Goal: Information Seeking & Learning: Find specific fact

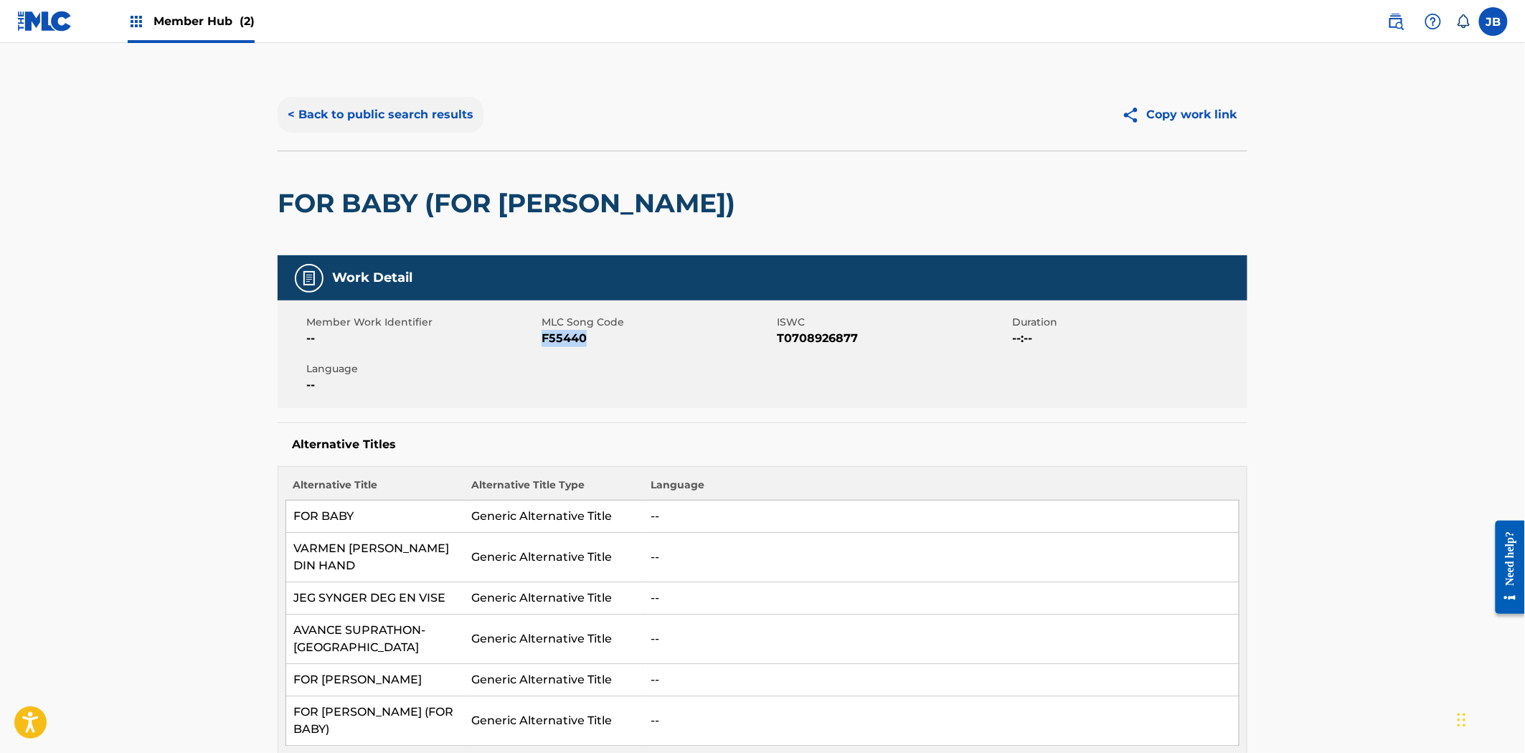
click at [382, 110] on button "< Back to public search results" at bounding box center [381, 115] width 206 height 36
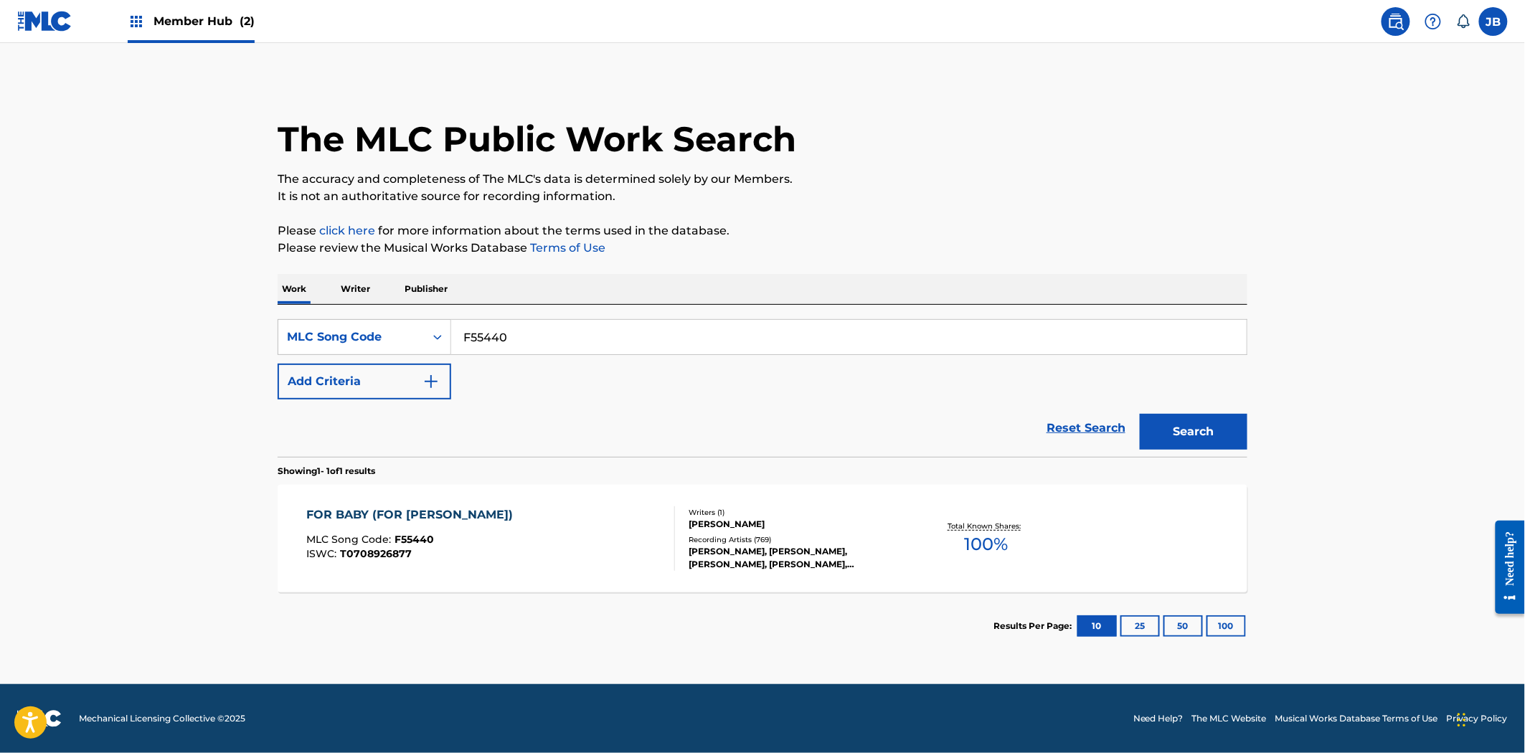
drag, startPoint x: 477, startPoint y: 323, endPoint x: 378, endPoint y: 298, distance: 102.1
click at [378, 298] on div "Work Writer Publisher SearchWithCriteria9c0ff3c9-397b-446d-91b7-d772e1f03de6 ML…" at bounding box center [763, 467] width 970 height 386
paste input "L00517"
type input "L00517"
click at [1173, 434] on button "Search" at bounding box center [1194, 432] width 108 height 36
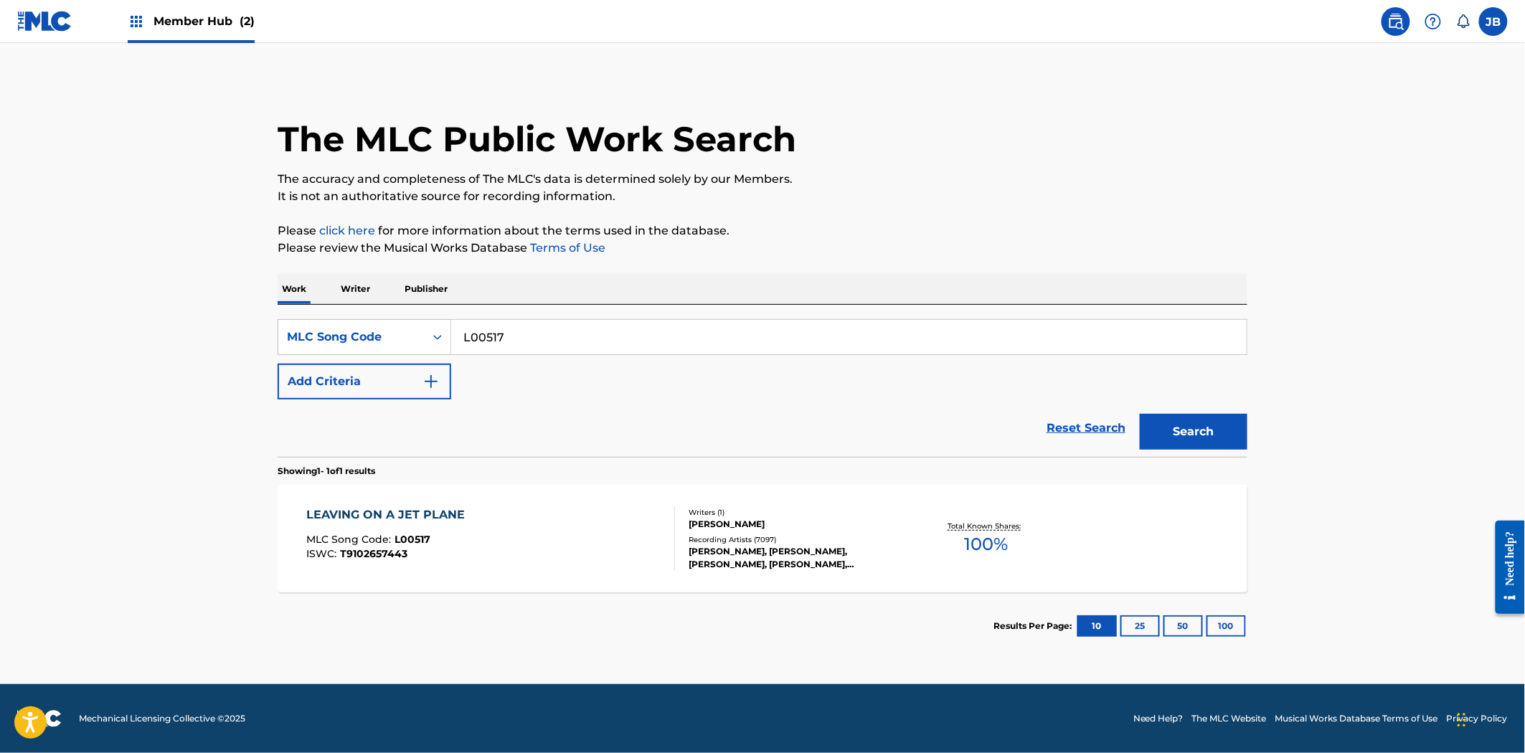
click at [544, 529] on div "LEAVING ON A JET PLANE MLC Song Code : L00517 ISWC : T9102657443" at bounding box center [491, 538] width 369 height 65
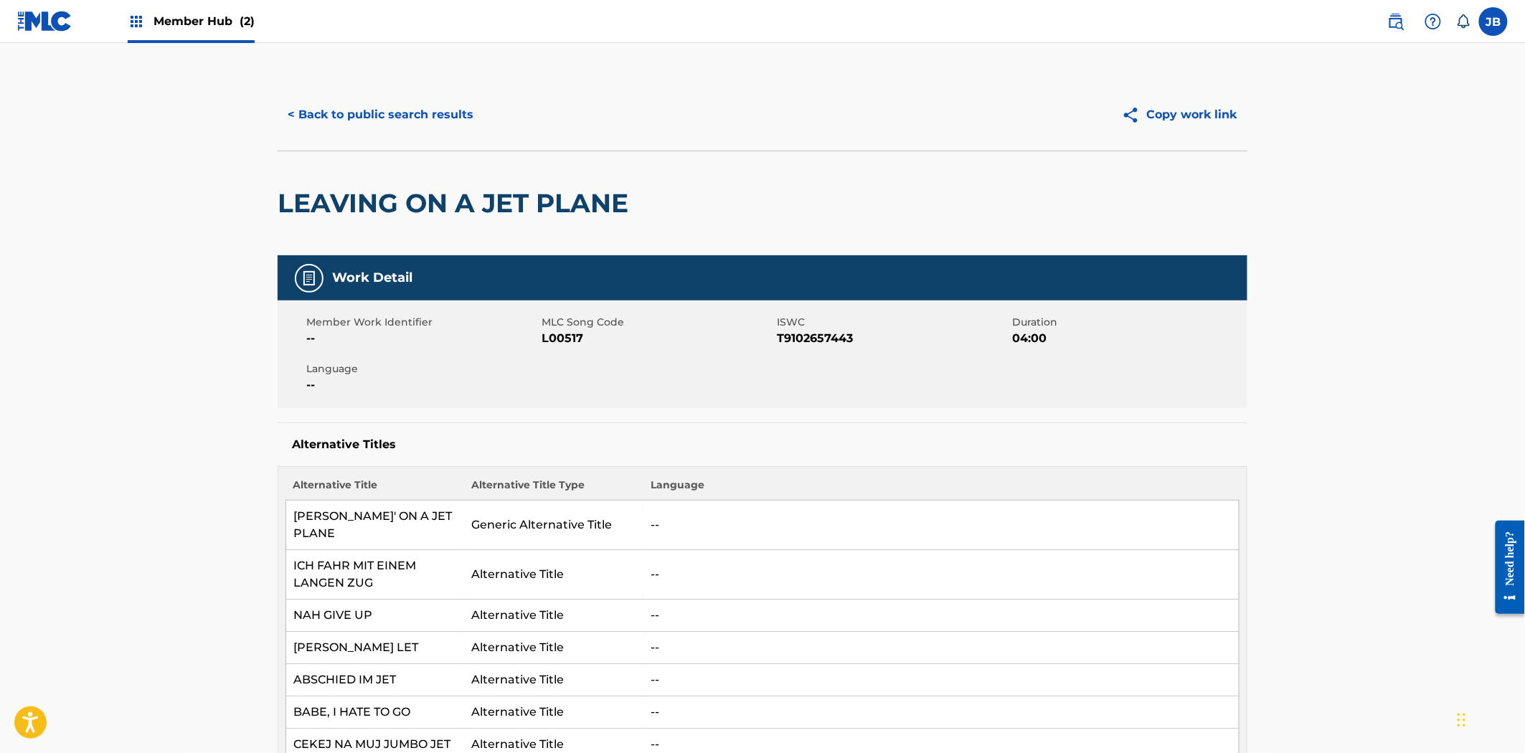
click at [821, 326] on span "ISWC" at bounding box center [893, 322] width 232 height 15
click at [821, 345] on span "T9102657443" at bounding box center [893, 338] width 232 height 17
copy span "T9102657443"
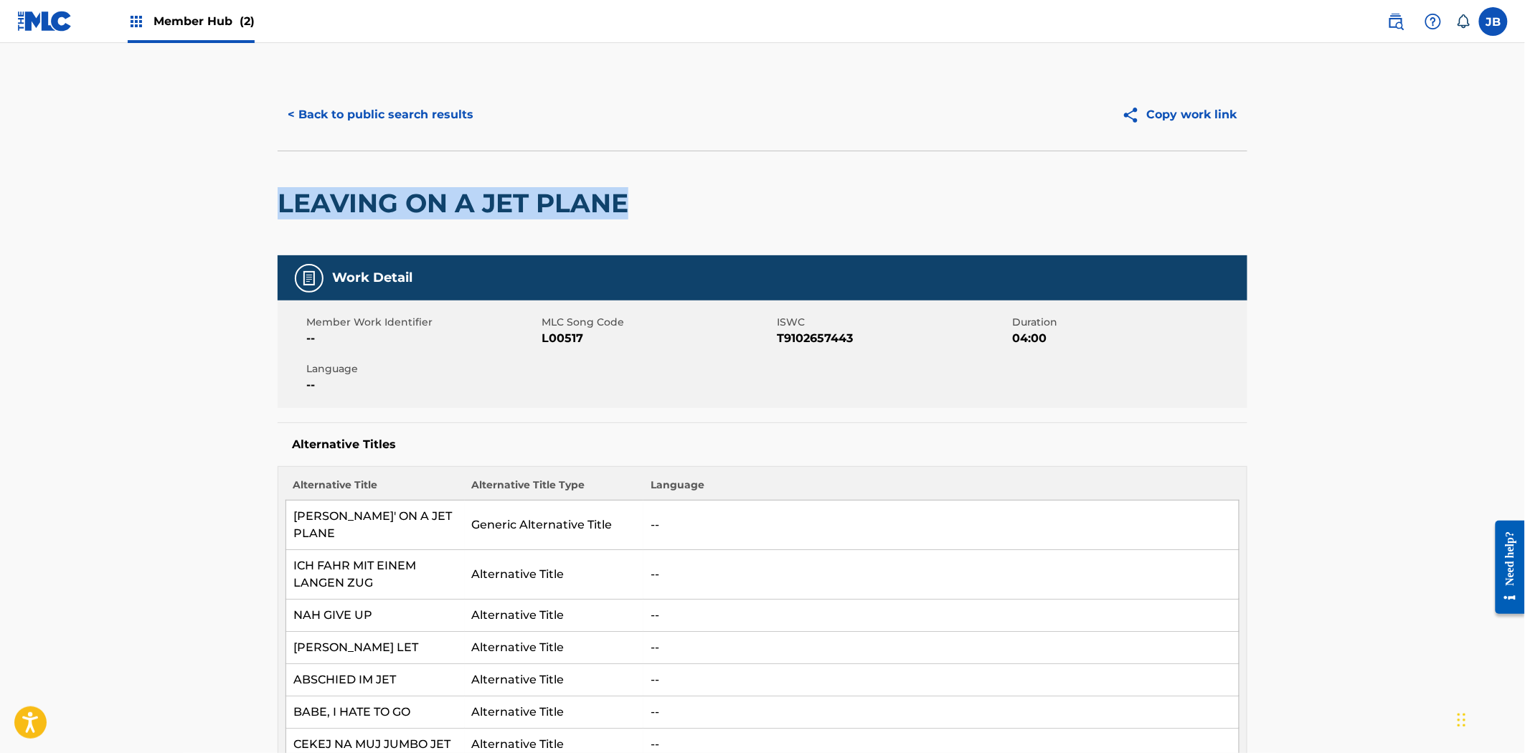
drag, startPoint x: 710, startPoint y: 209, endPoint x: 204, endPoint y: 197, distance: 505.8
copy h2 "LEAVING ON A JET PLANE"
click at [372, 111] on button "< Back to public search results" at bounding box center [381, 115] width 206 height 36
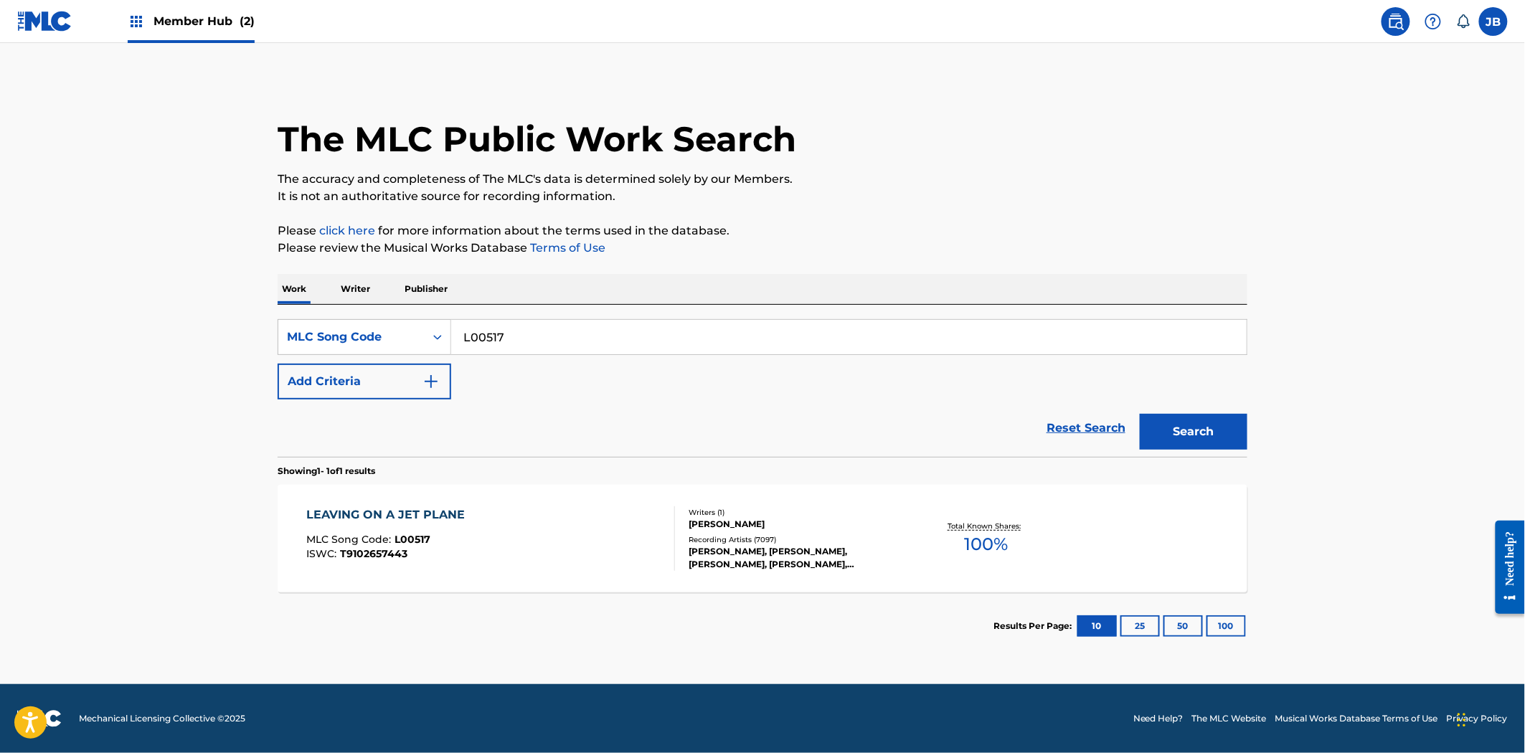
drag, startPoint x: 517, startPoint y: 345, endPoint x: 373, endPoint y: 294, distance: 152.9
click at [373, 294] on div "Work Writer Publisher SearchWithCriteria9c0ff3c9-397b-446d-91b7-d772e1f03de6 ML…" at bounding box center [763, 467] width 970 height 386
paste input "Chest Fever"
type input "Chest Fever"
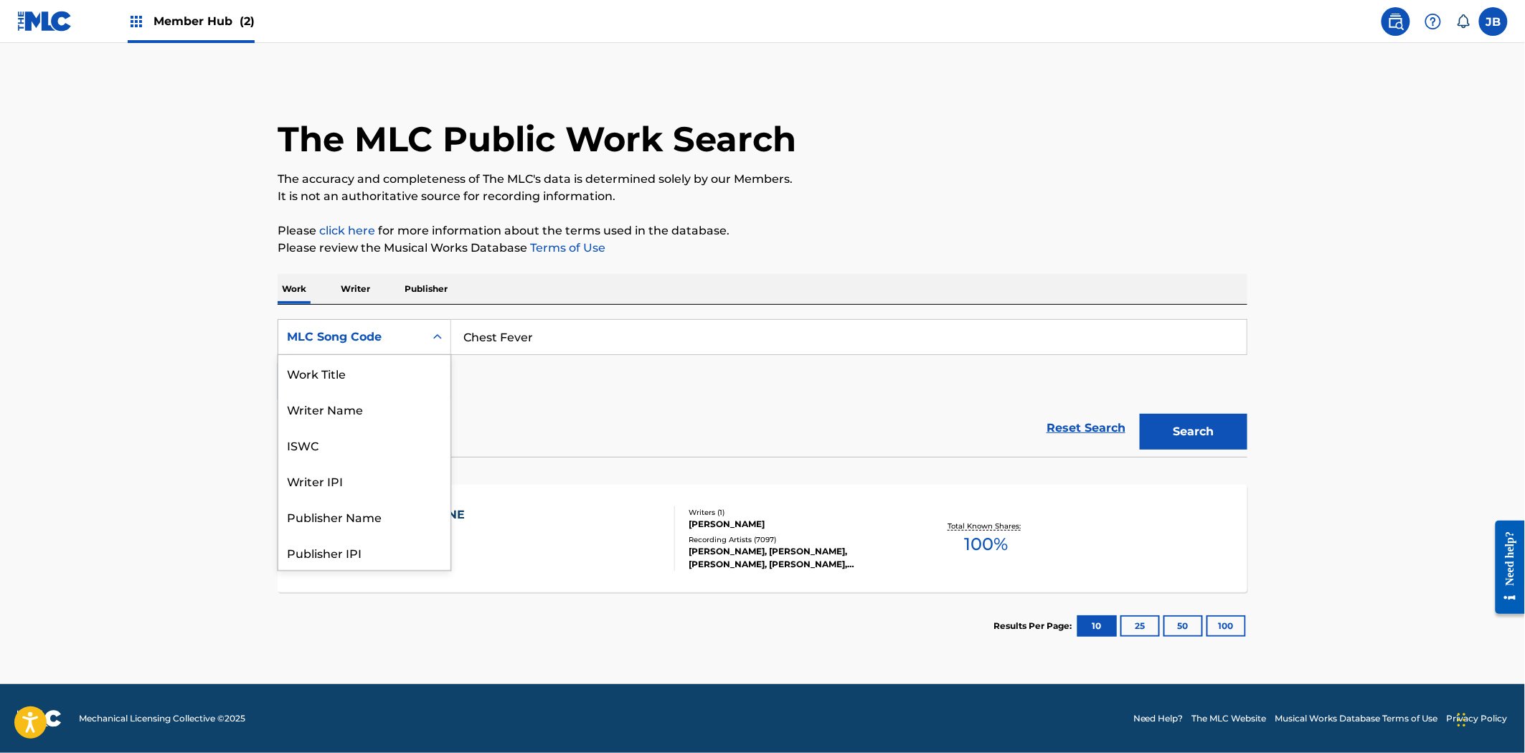
click at [359, 329] on div "MLC Song Code" at bounding box center [351, 337] width 129 height 17
click at [359, 374] on div "Work Title" at bounding box center [364, 373] width 172 height 36
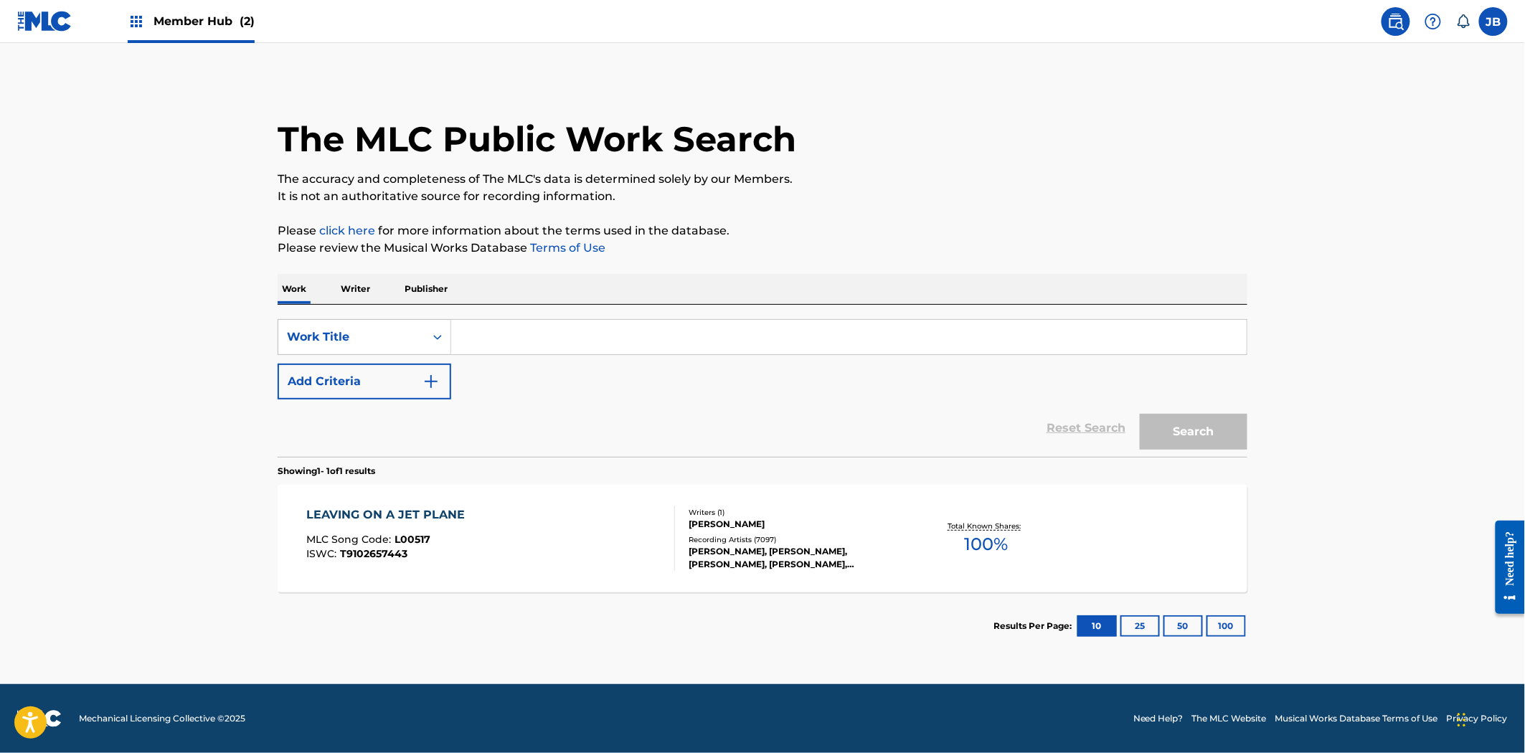
click at [511, 337] on input "Search Form" at bounding box center [848, 337] width 795 height 34
paste input "Chest Fever"
type input "Chest Fever"
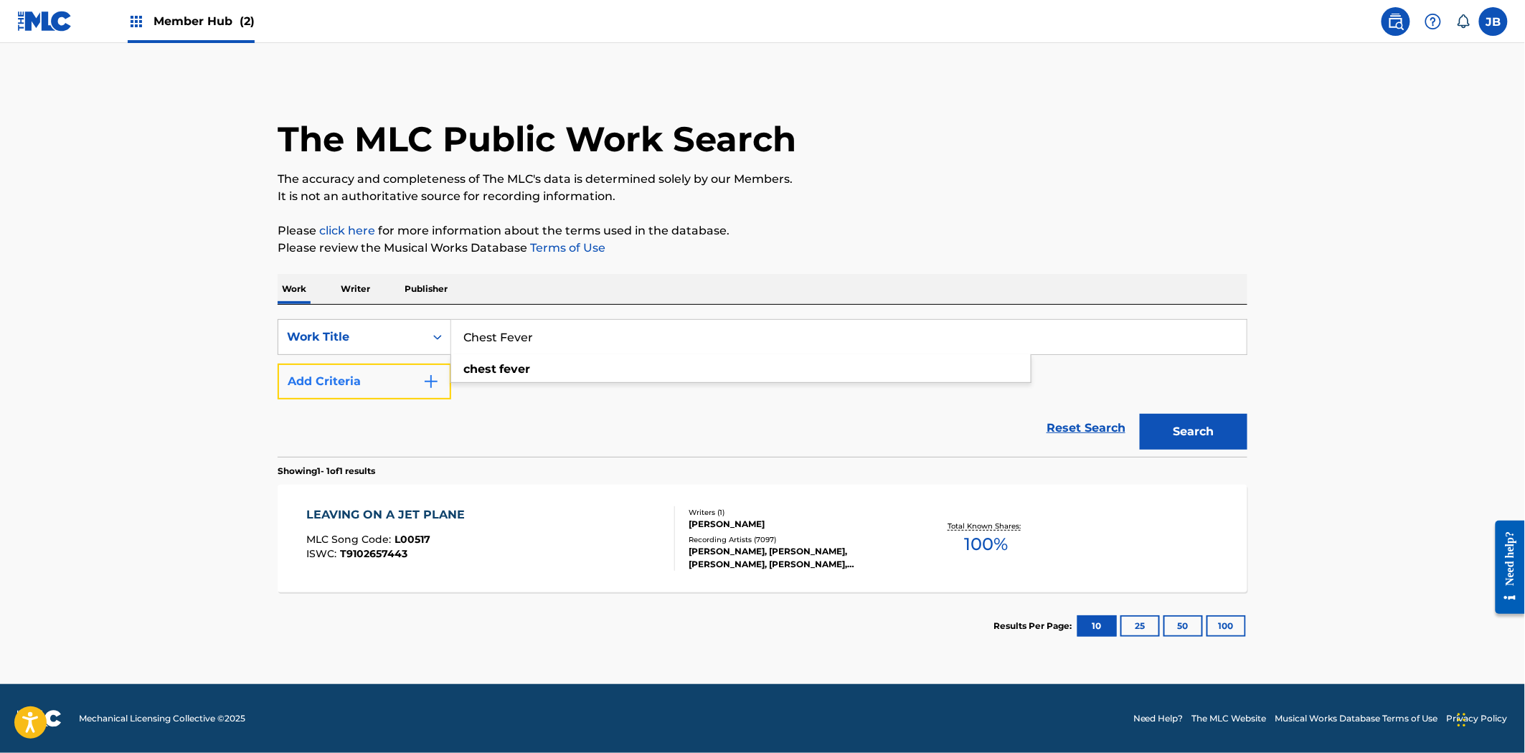
click at [388, 377] on button "Add Criteria" at bounding box center [365, 382] width 174 height 36
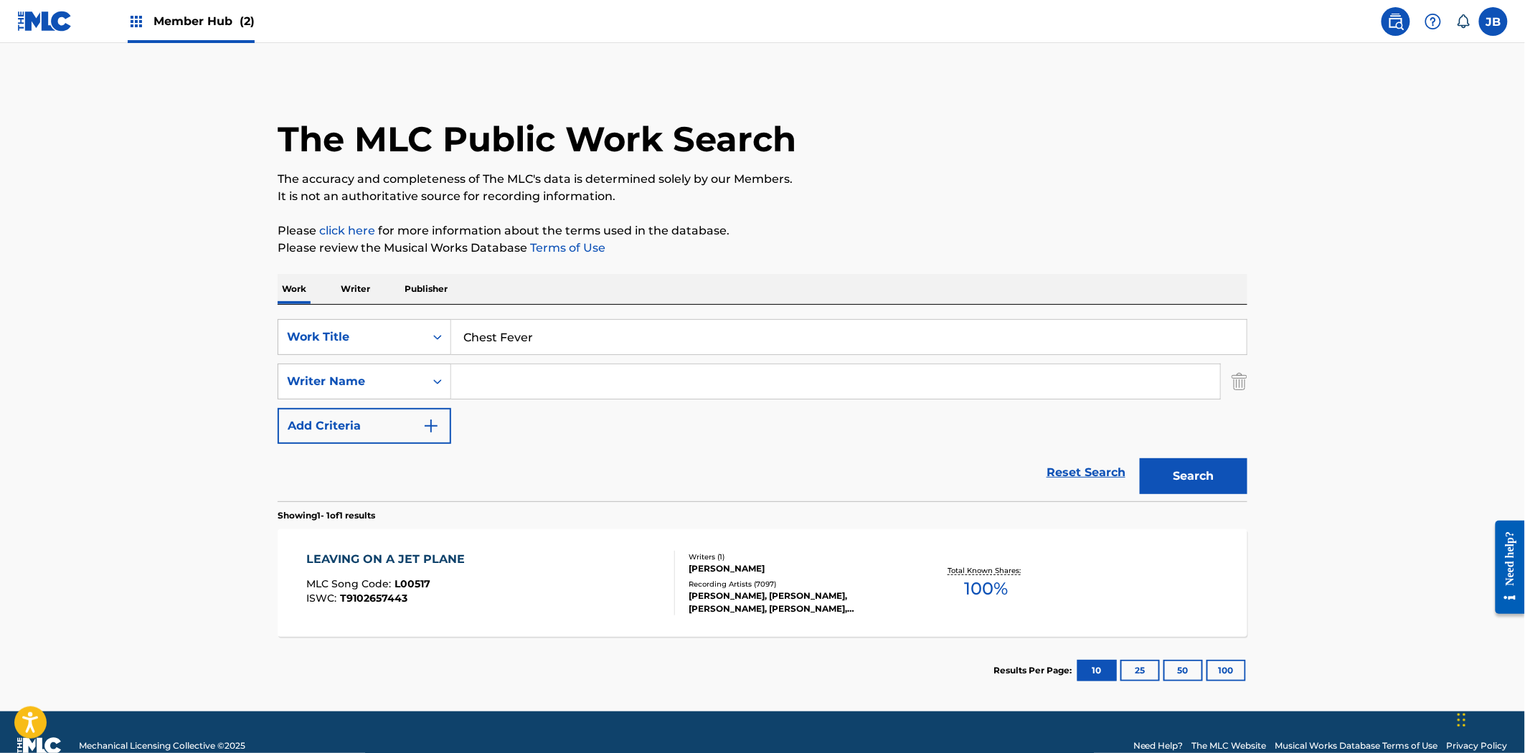
click at [521, 377] on input "Search Form" at bounding box center [835, 381] width 769 height 34
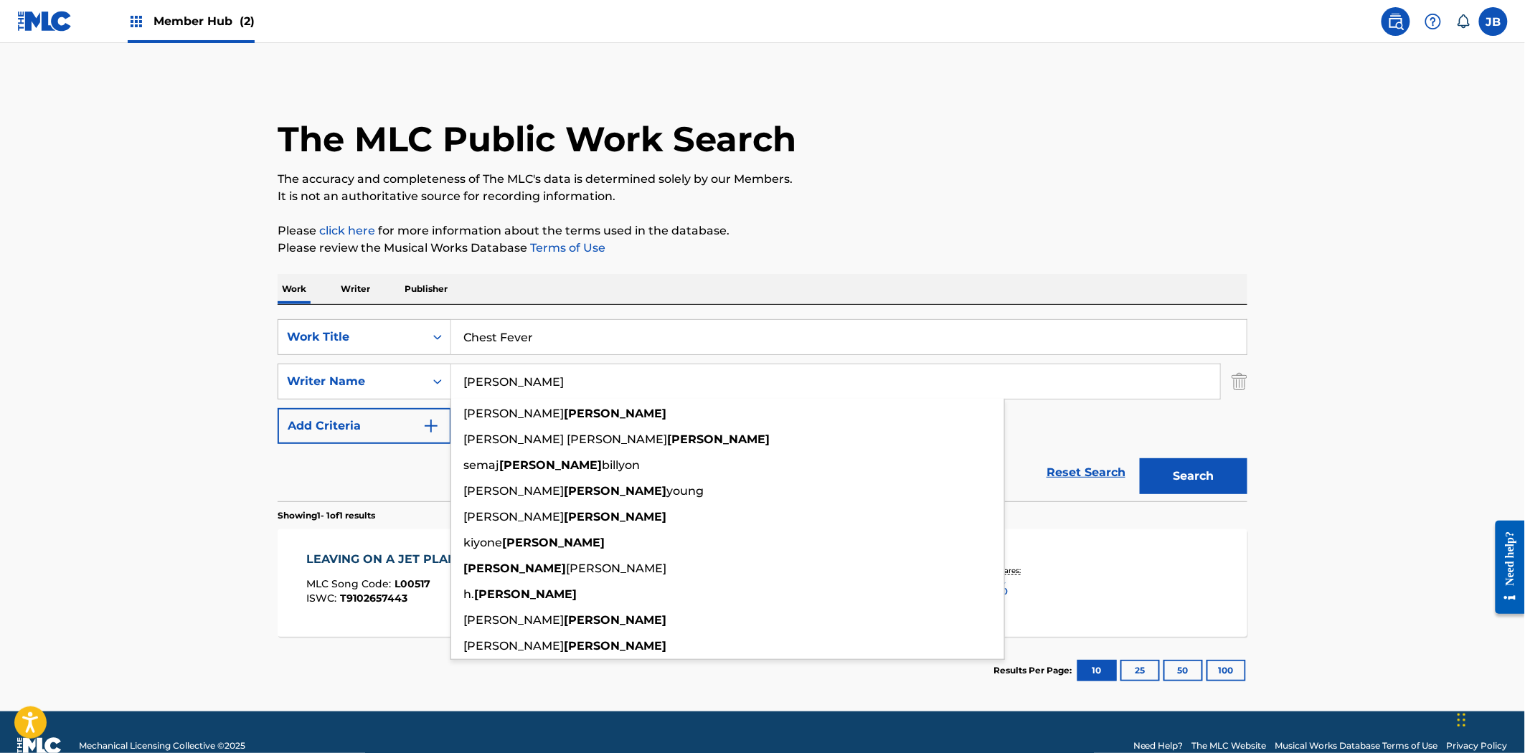
type input "[PERSON_NAME]"
click at [1140, 458] on button "Search" at bounding box center [1194, 476] width 108 height 36
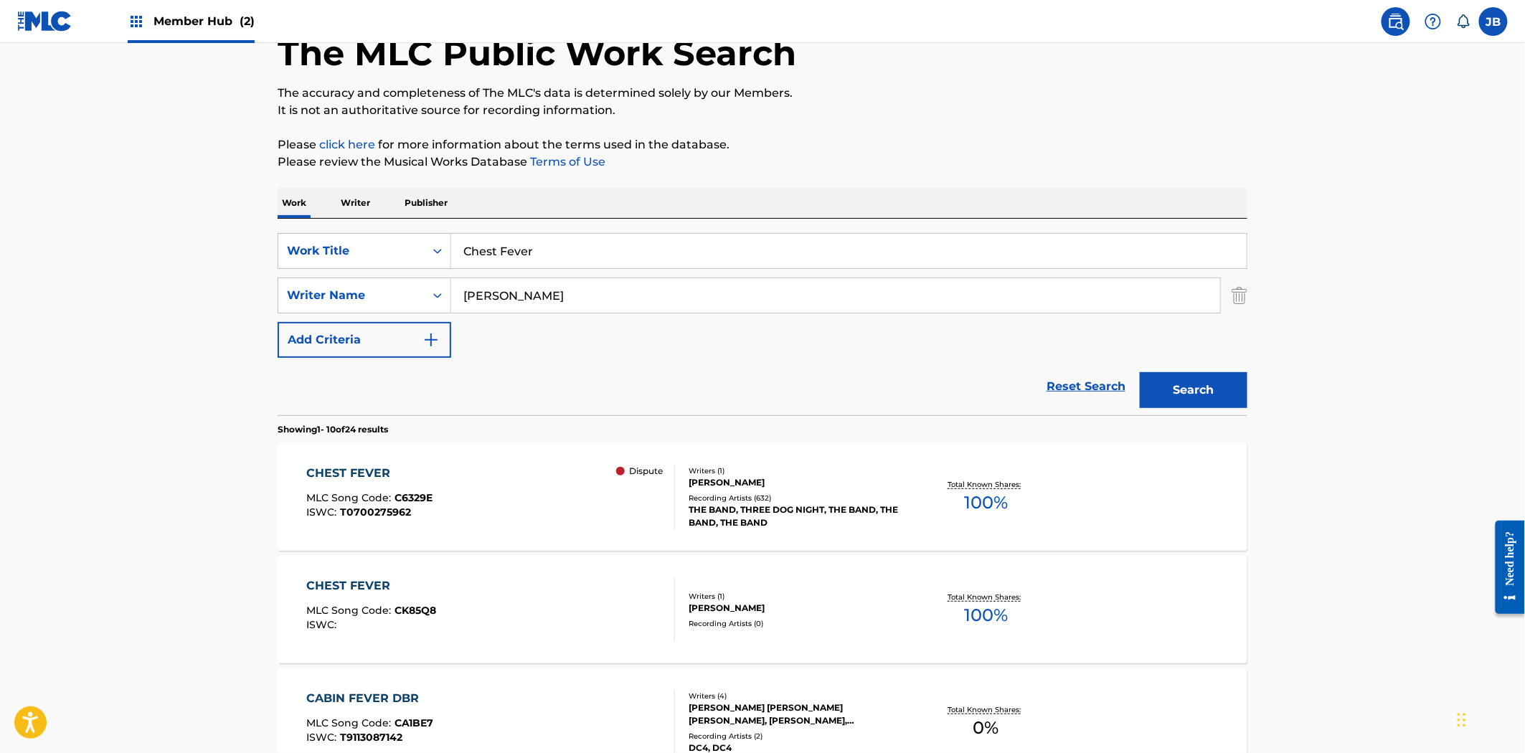
scroll to position [239, 0]
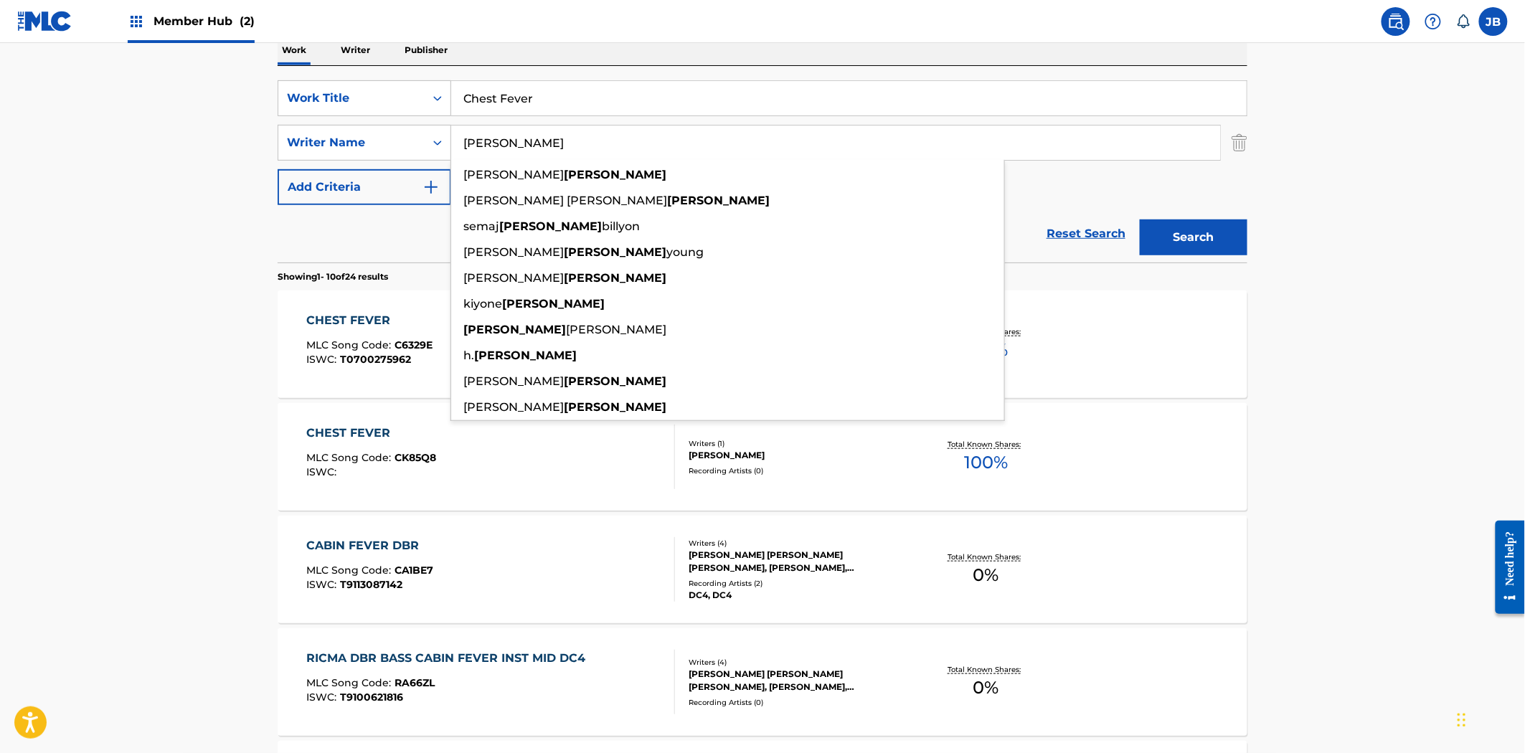
click at [1358, 395] on main "The MLC Public Work Search The accuracy and completeness of The MLC's data is d…" at bounding box center [762, 648] width 1525 height 1689
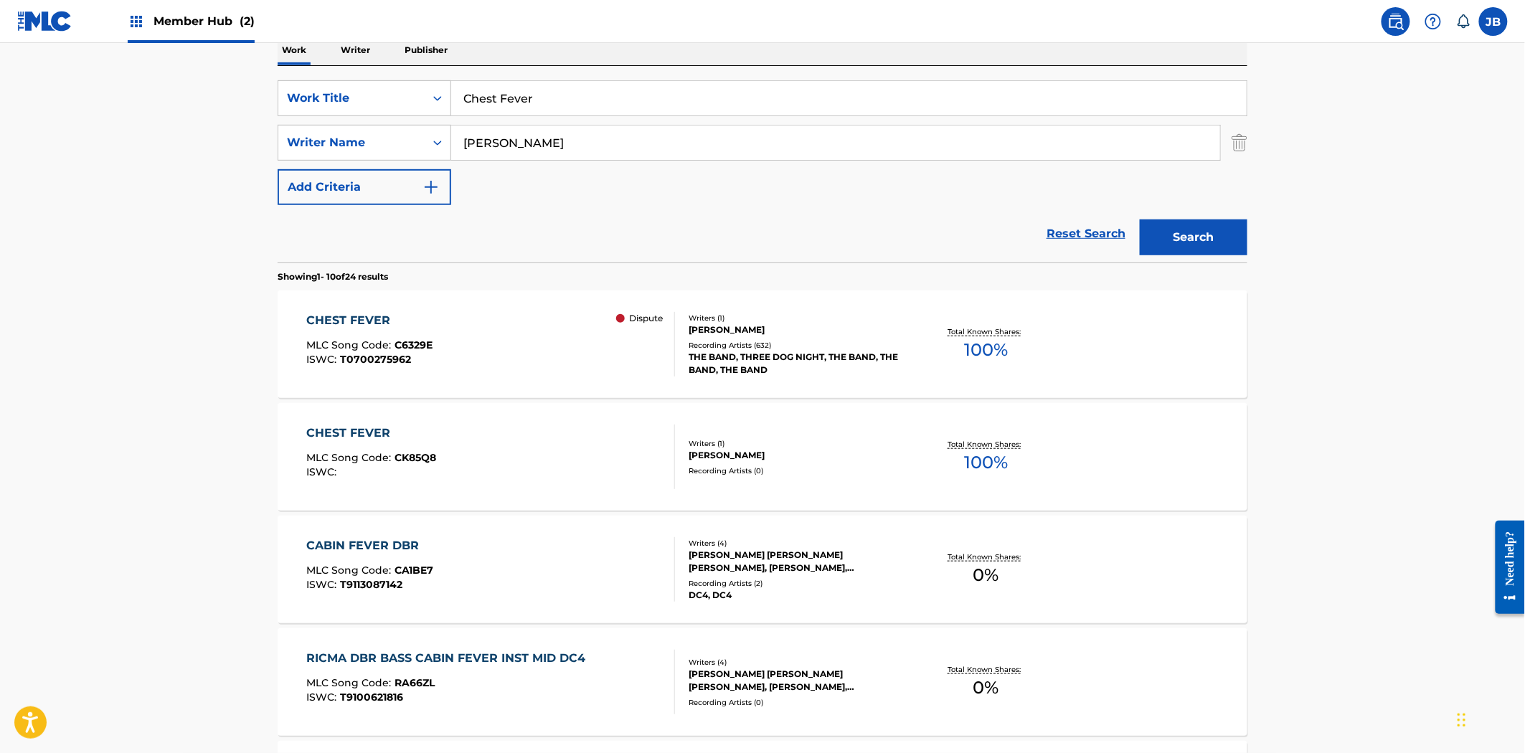
click at [553, 363] on div "CHEST FEVER MLC Song Code : C6329E ISWC : T0700275962 Dispute" at bounding box center [491, 344] width 369 height 65
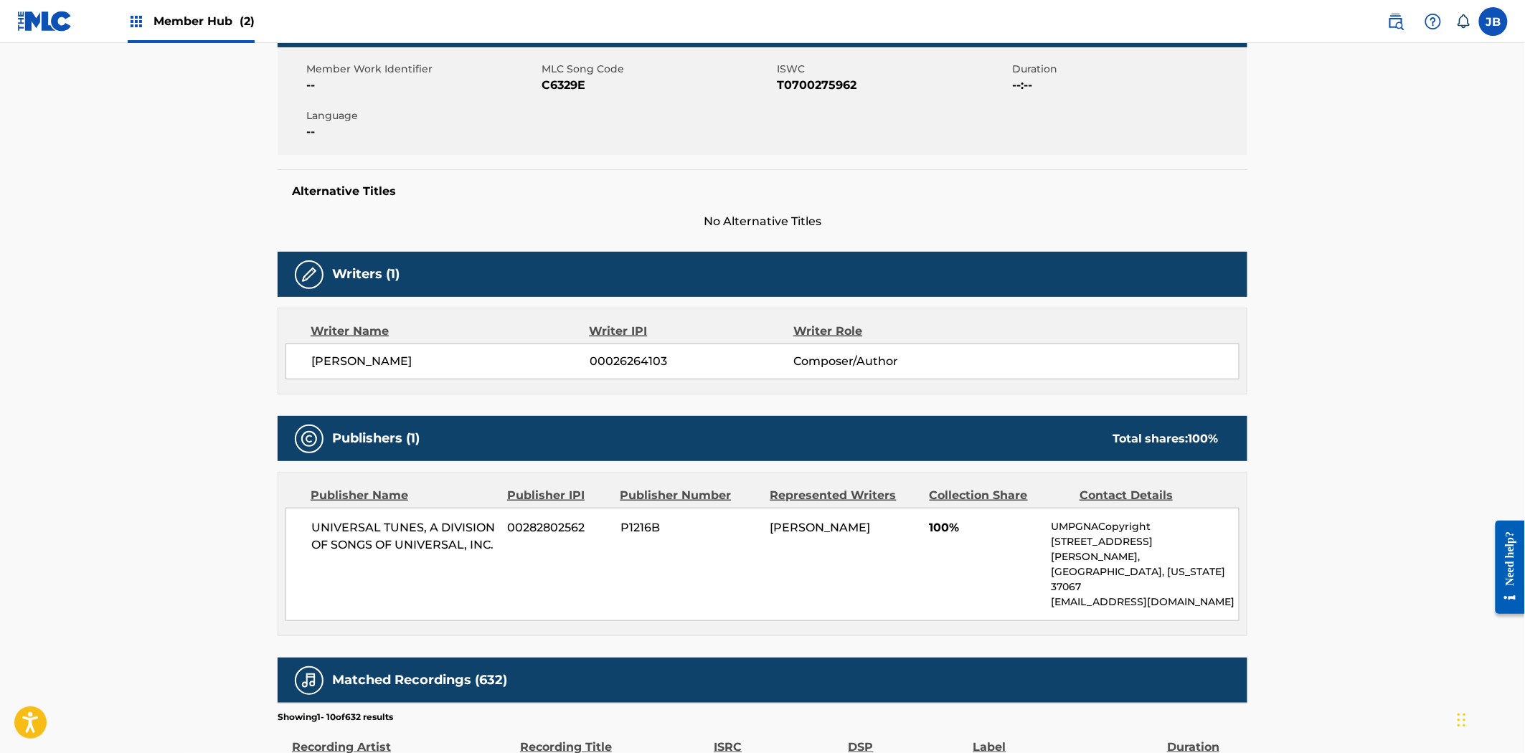
scroll to position [239, 0]
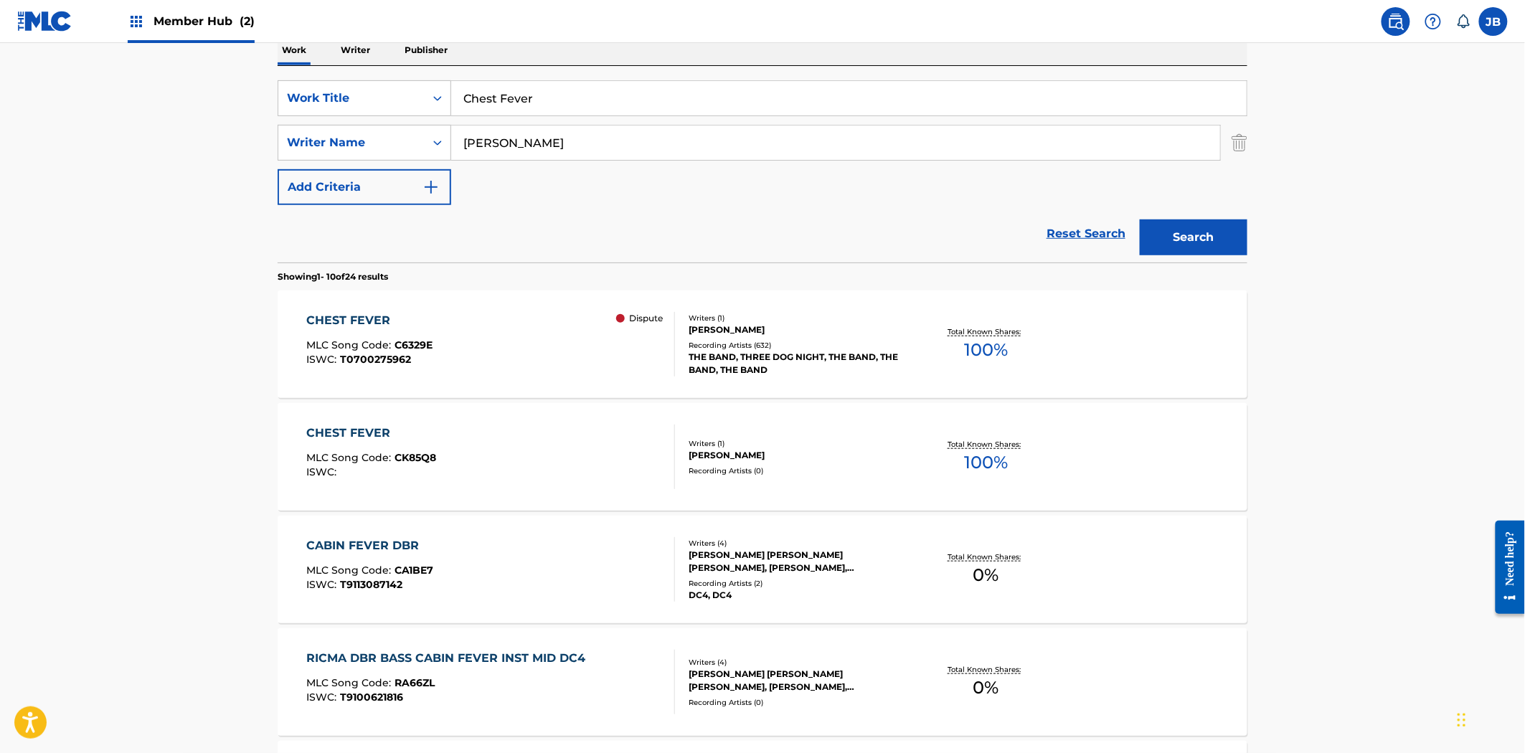
click at [440, 439] on div "CHEST FEVER MLC Song Code : CK85Q8 ISWC :" at bounding box center [491, 457] width 369 height 65
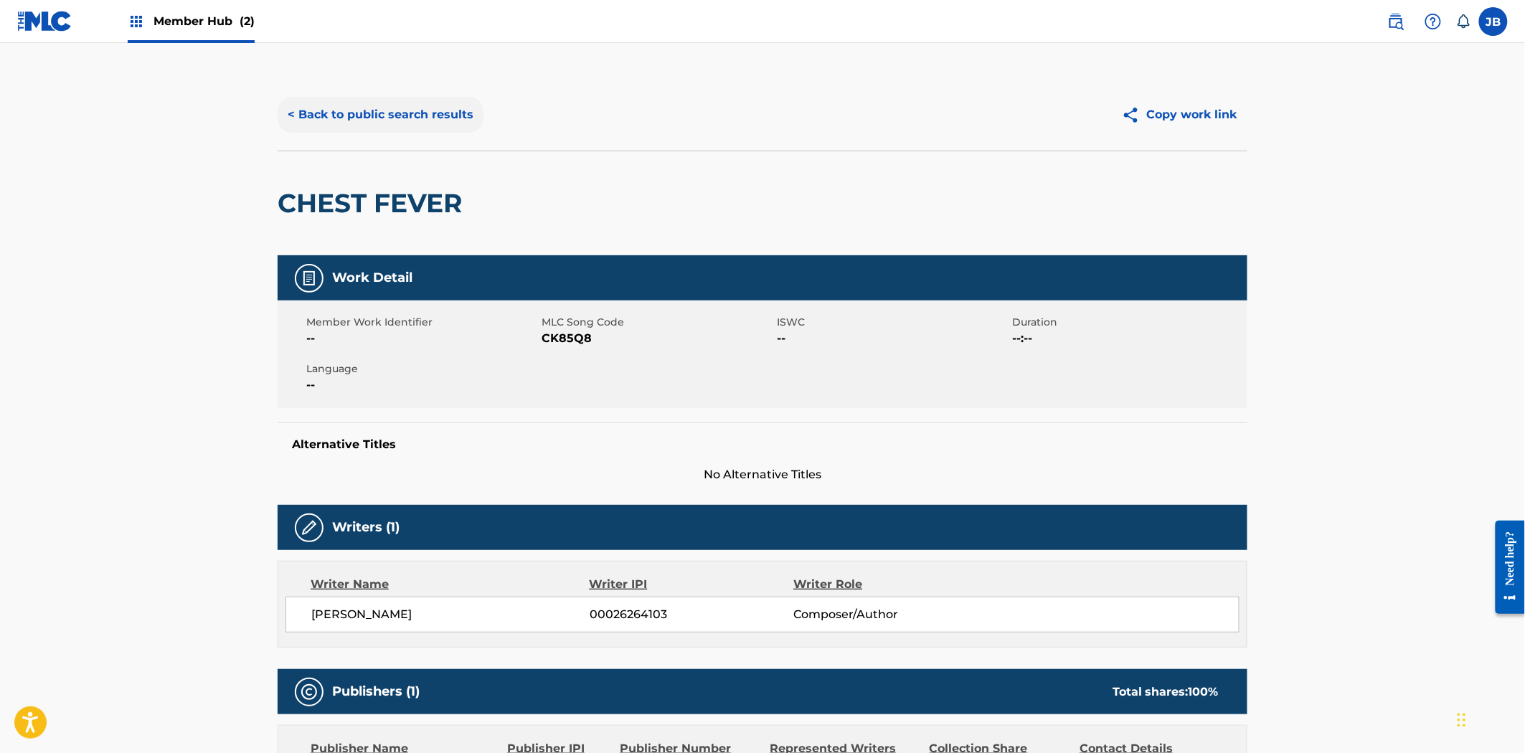
click at [346, 106] on button "< Back to public search results" at bounding box center [381, 115] width 206 height 36
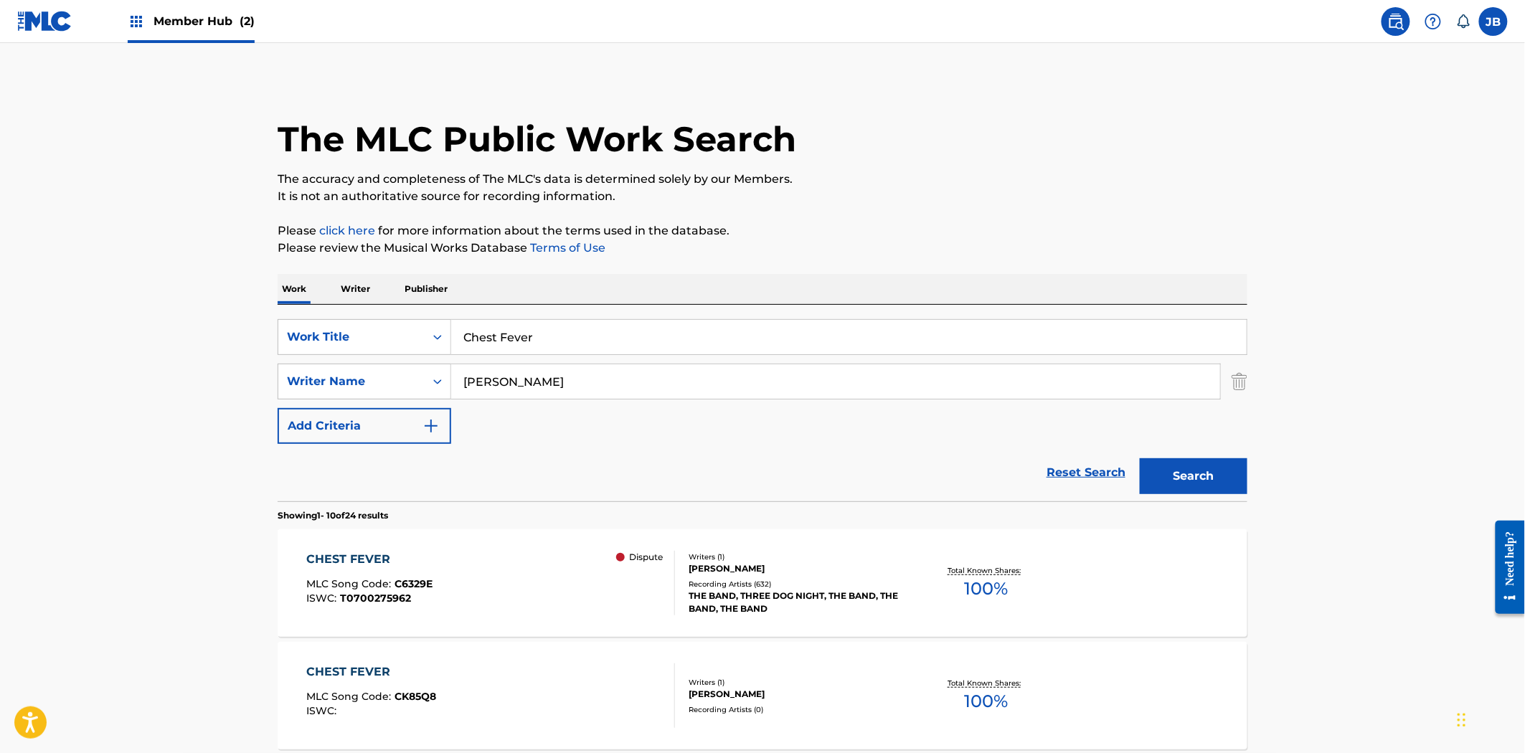
scroll to position [239, 0]
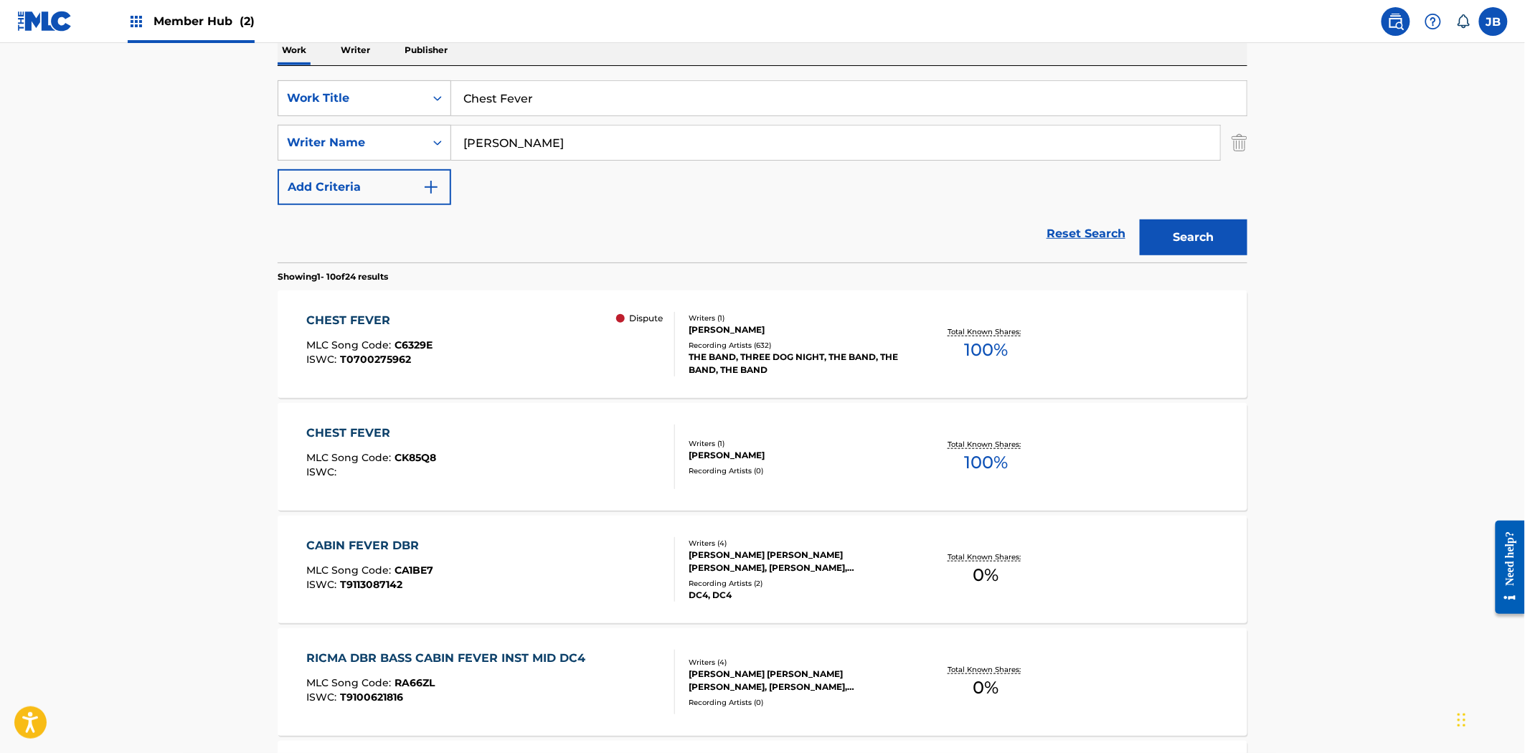
drag, startPoint x: 369, startPoint y: 54, endPoint x: 268, endPoint y: 29, distance: 104.7
click at [268, 29] on div "Member Hub (2) [PERSON_NAME] [PERSON_NAME] [PERSON_NAME][EMAIL_ADDRESS][DOMAIN_…" at bounding box center [762, 661] width 1525 height 1800
paste input "aledonia Mission"
type input "Caledonia Mission"
click at [1191, 248] on button "Search" at bounding box center [1194, 237] width 108 height 36
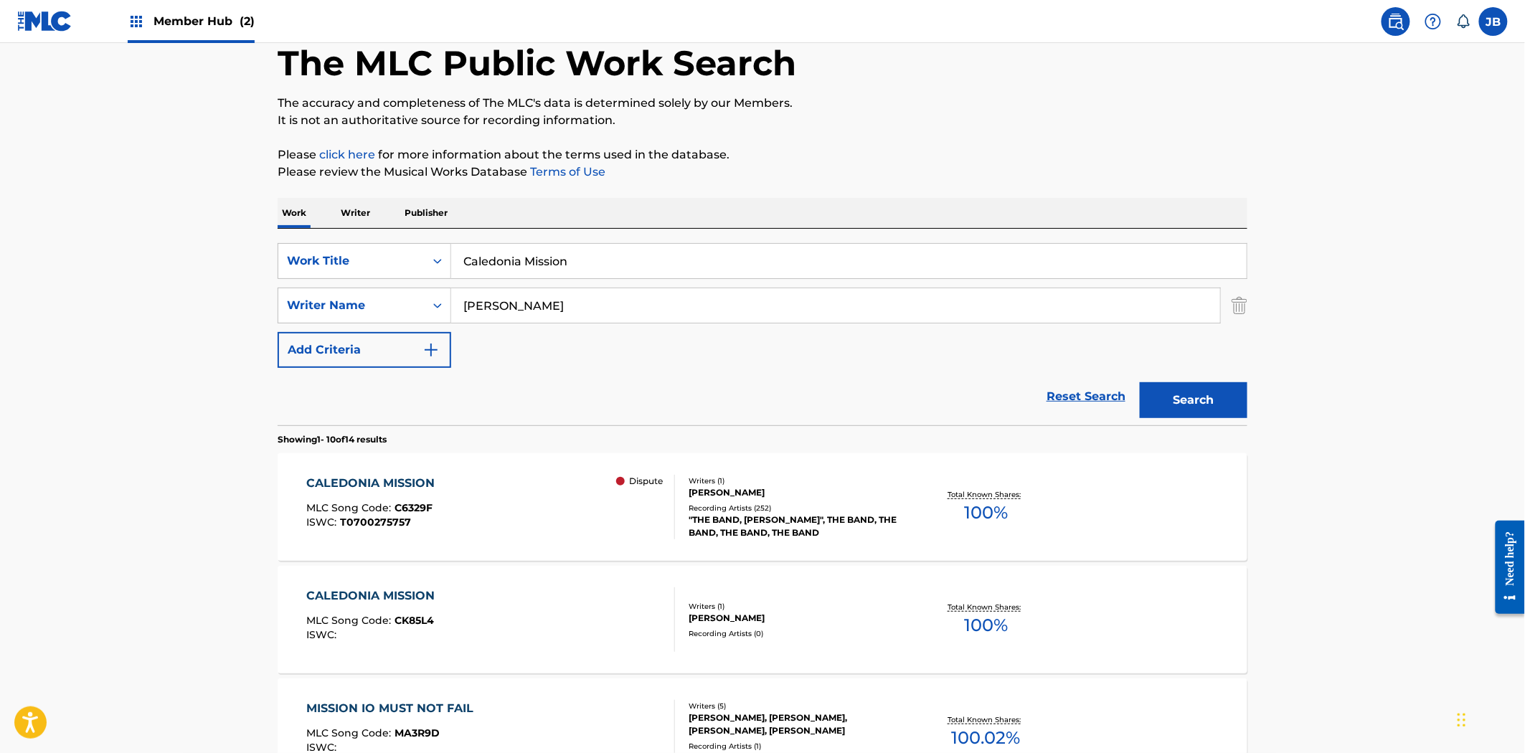
scroll to position [159, 0]
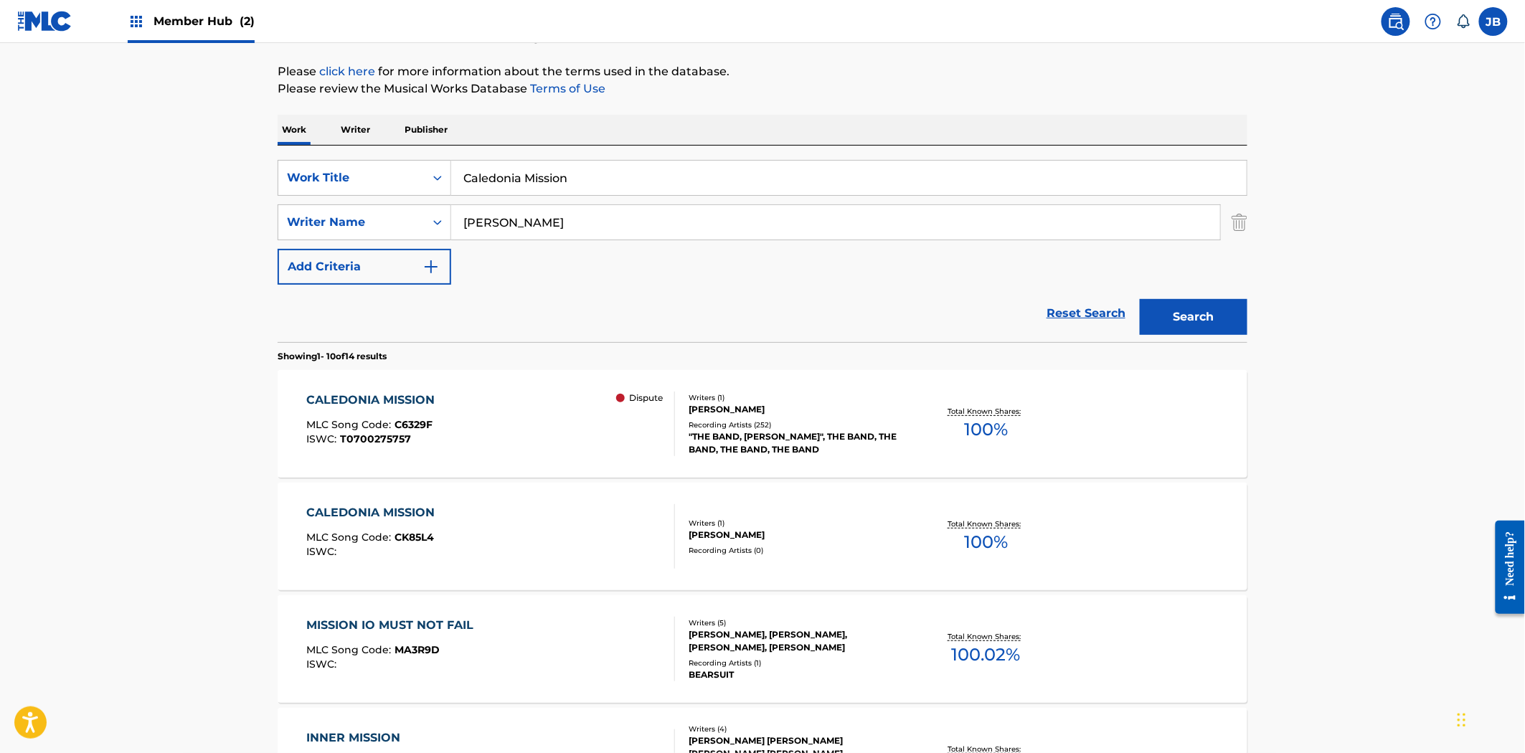
click at [555, 507] on div "CALEDONIA MISSION MLC Song Code : CK85L4 ISWC :" at bounding box center [491, 536] width 369 height 65
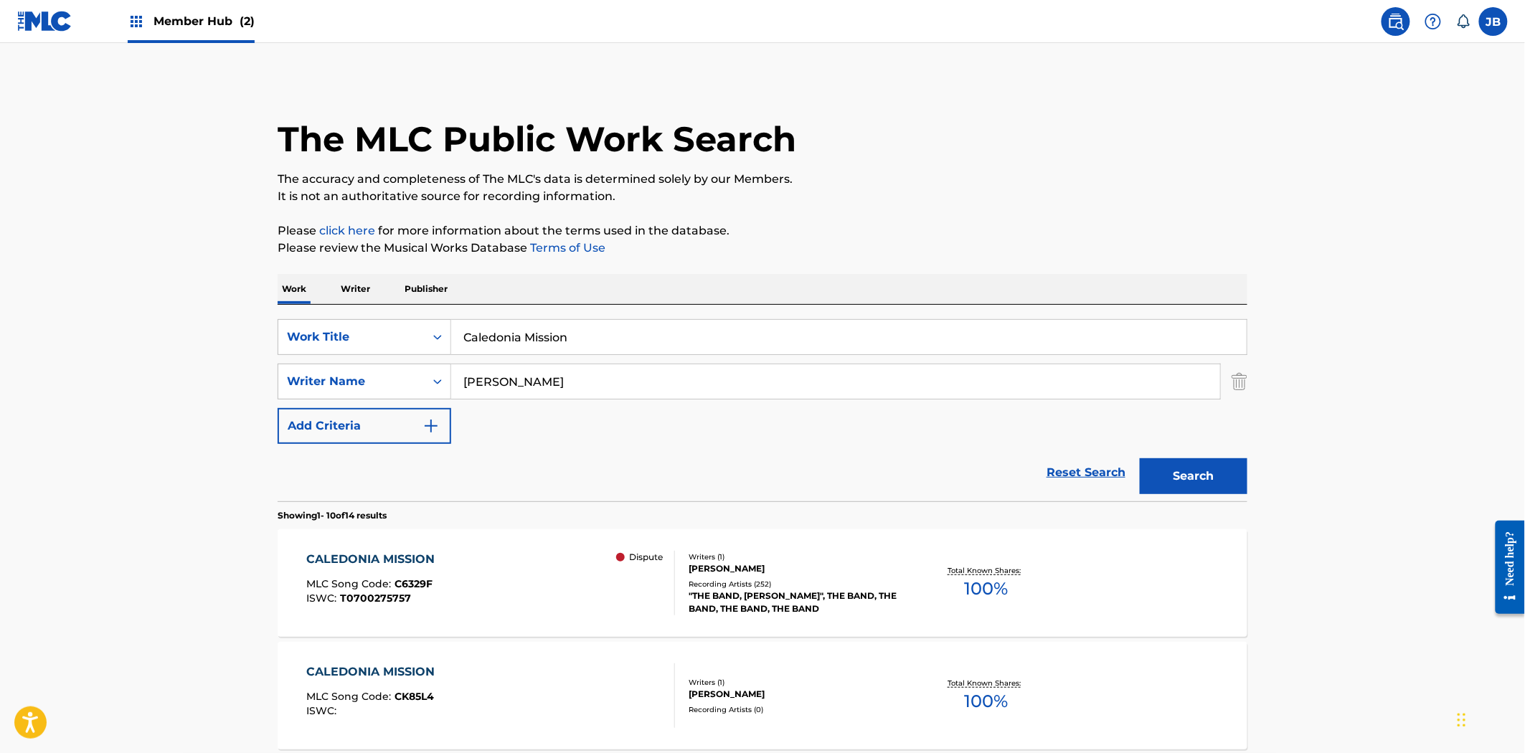
scroll to position [159, 0]
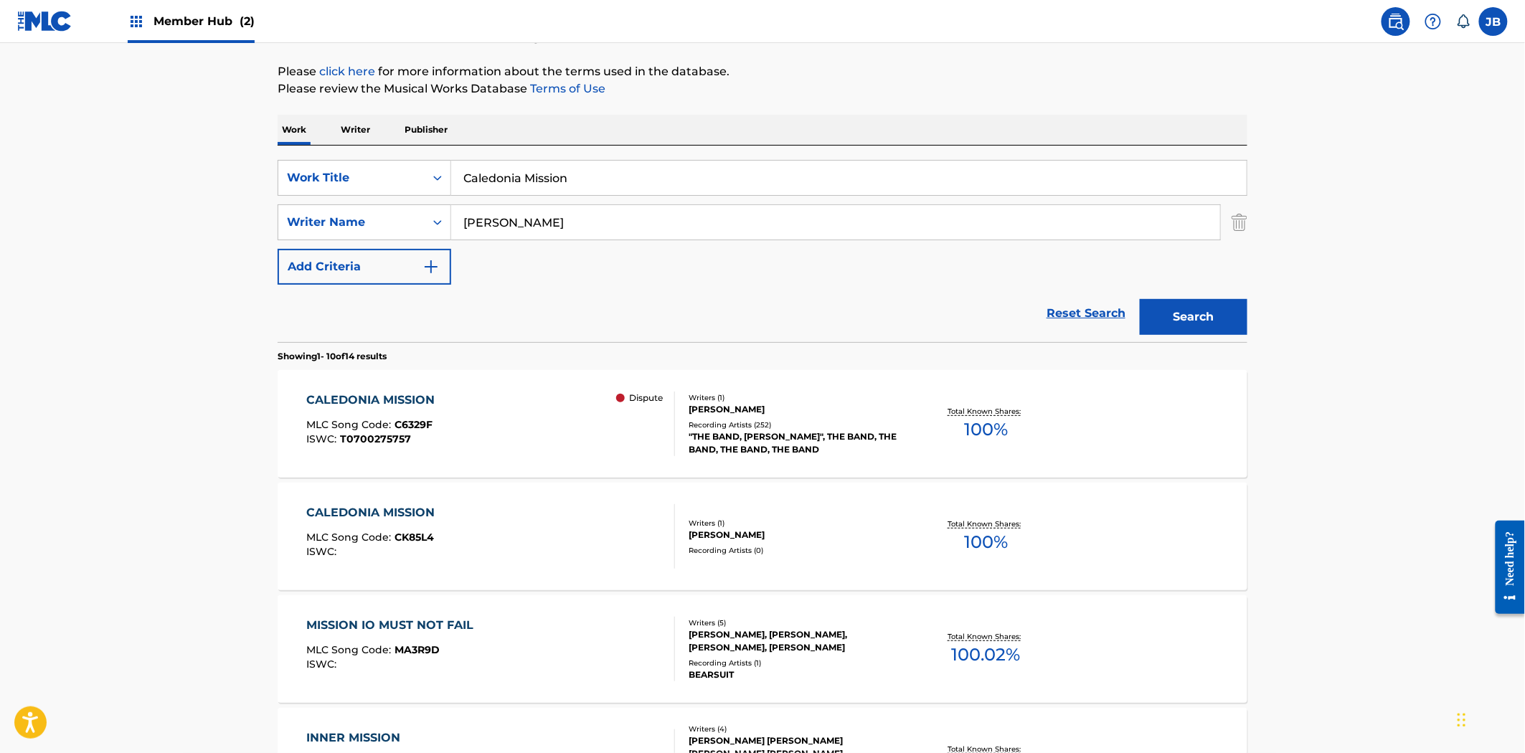
click at [526, 417] on div "CALEDONIA MISSION MLC Song Code : C6329F ISWC : T0700275757 Dispute" at bounding box center [491, 424] width 369 height 65
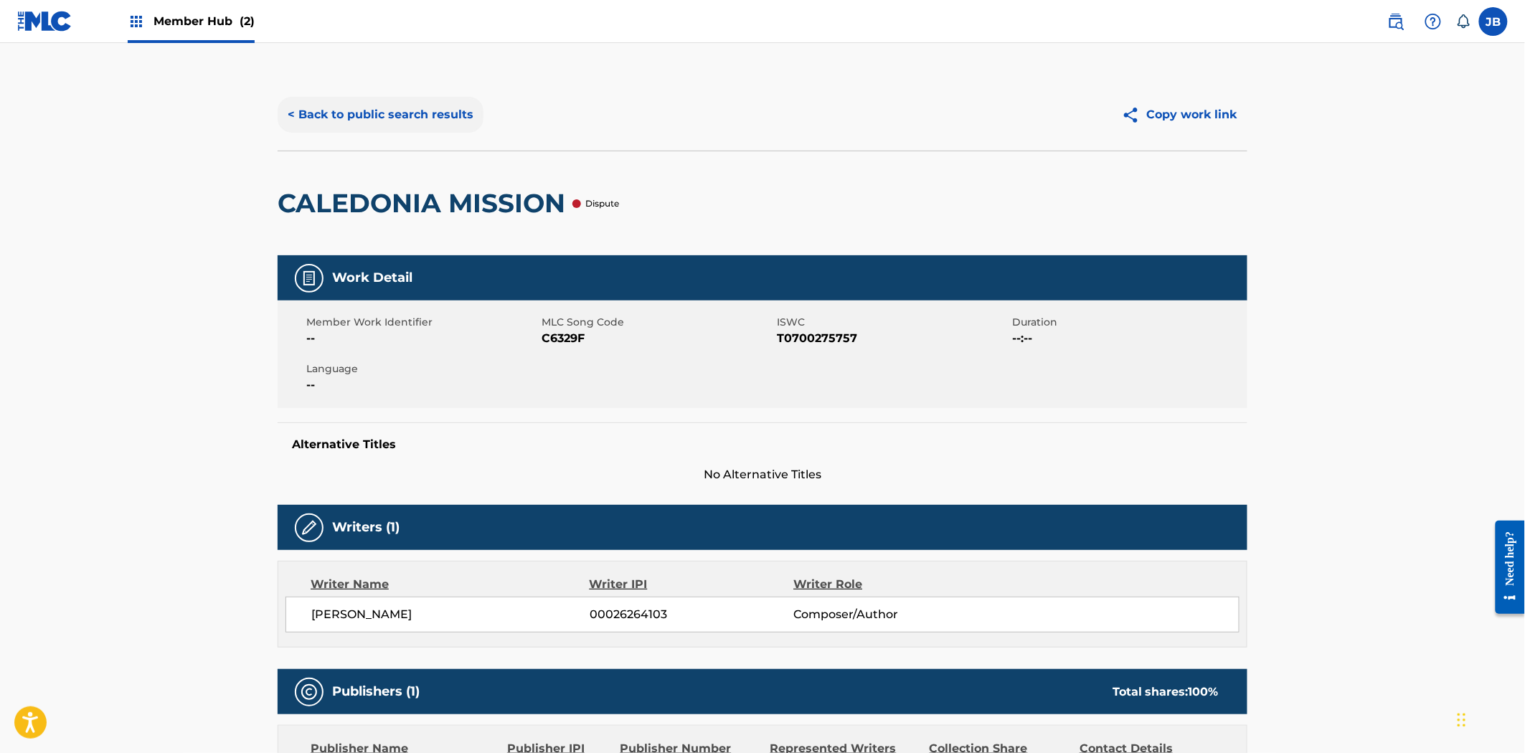
click at [331, 105] on button "< Back to public search results" at bounding box center [381, 115] width 206 height 36
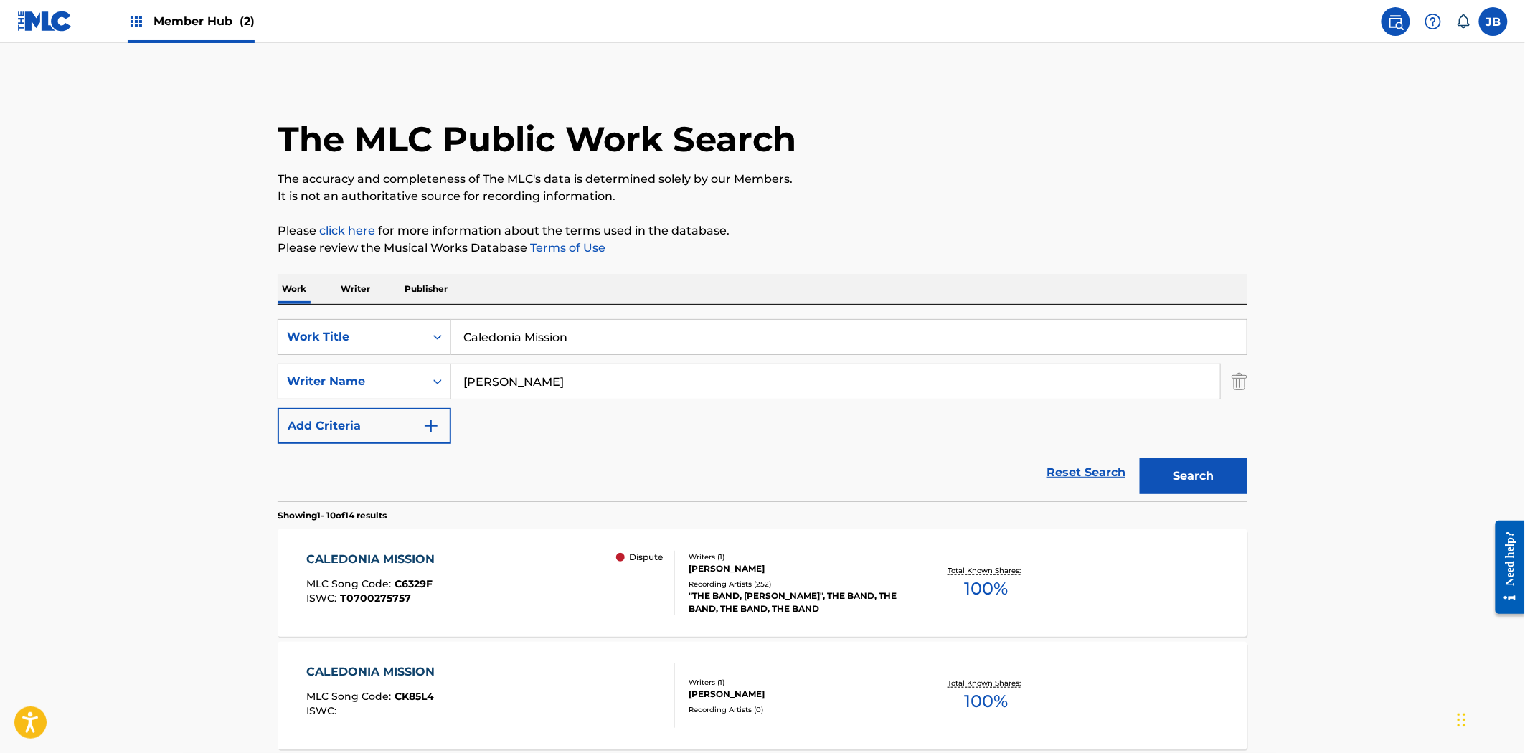
scroll to position [159, 0]
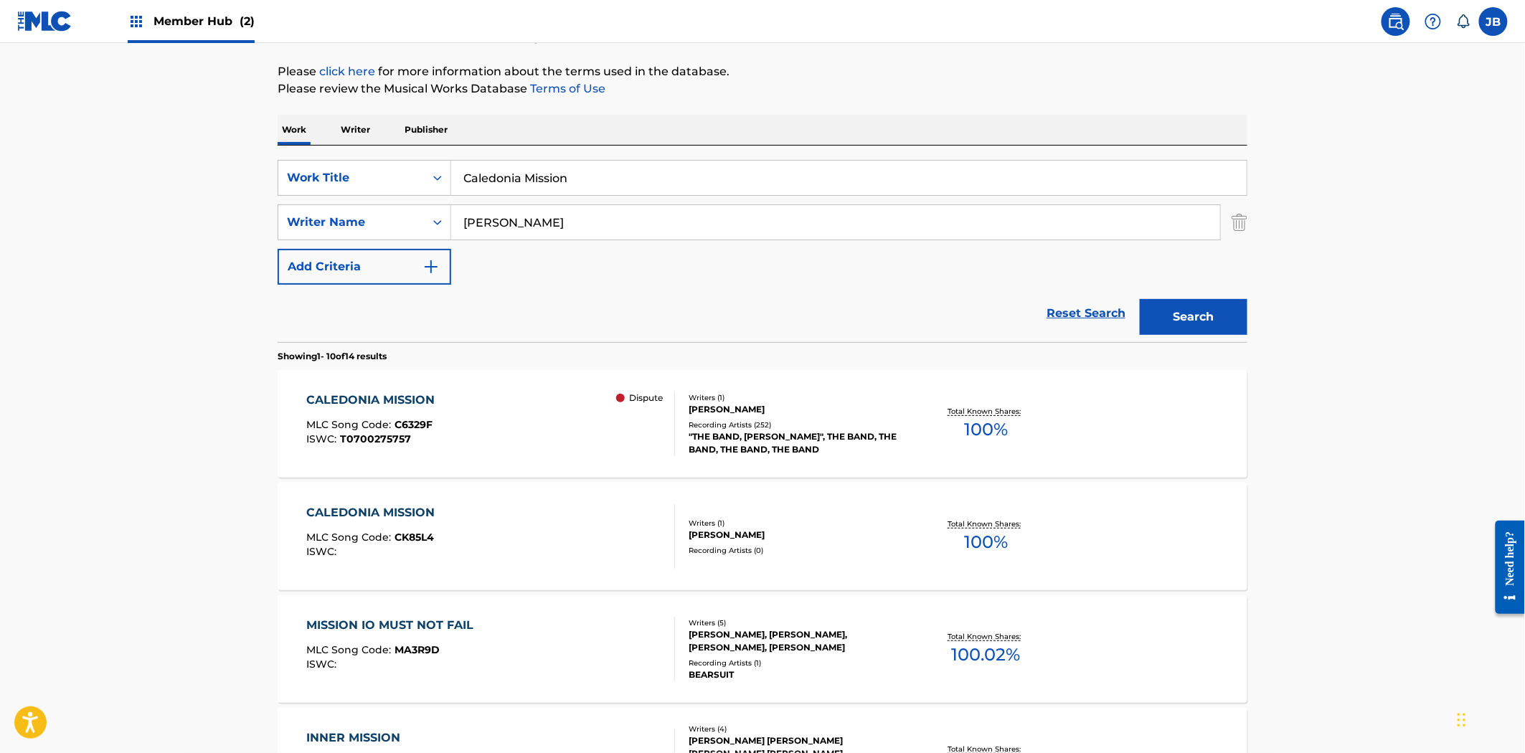
drag, startPoint x: 588, startPoint y: 178, endPoint x: 182, endPoint y: 98, distance: 413.9
click at [182, 98] on main "The MLC Public Work Search The accuracy and completeness of The MLC's data is d…" at bounding box center [762, 728] width 1525 height 1689
paste input "TO KINGDOM COME"
click at [1171, 305] on button "Search" at bounding box center [1194, 317] width 108 height 36
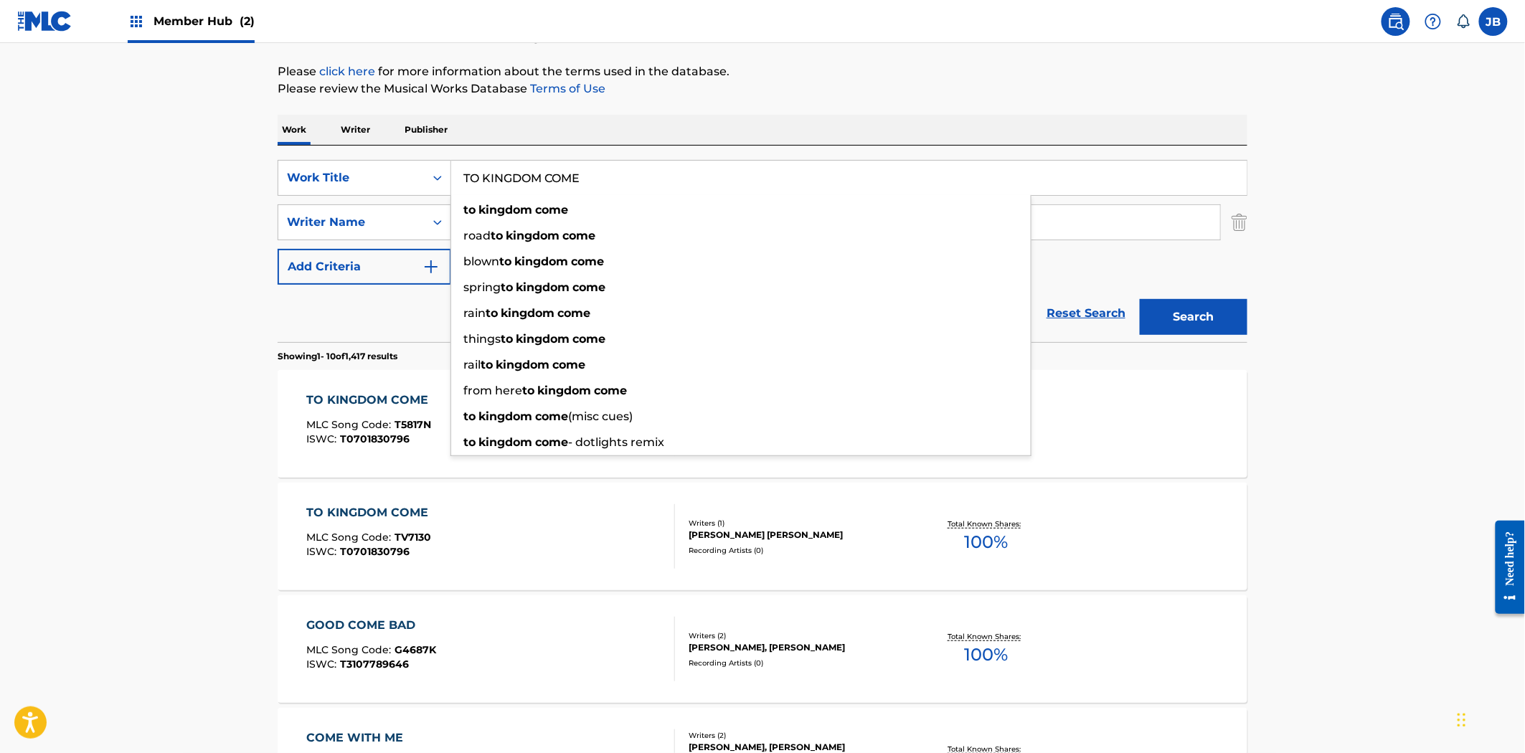
drag, startPoint x: 703, startPoint y: 174, endPoint x: 485, endPoint y: 151, distance: 219.3
paste input "HE WEIGHT"
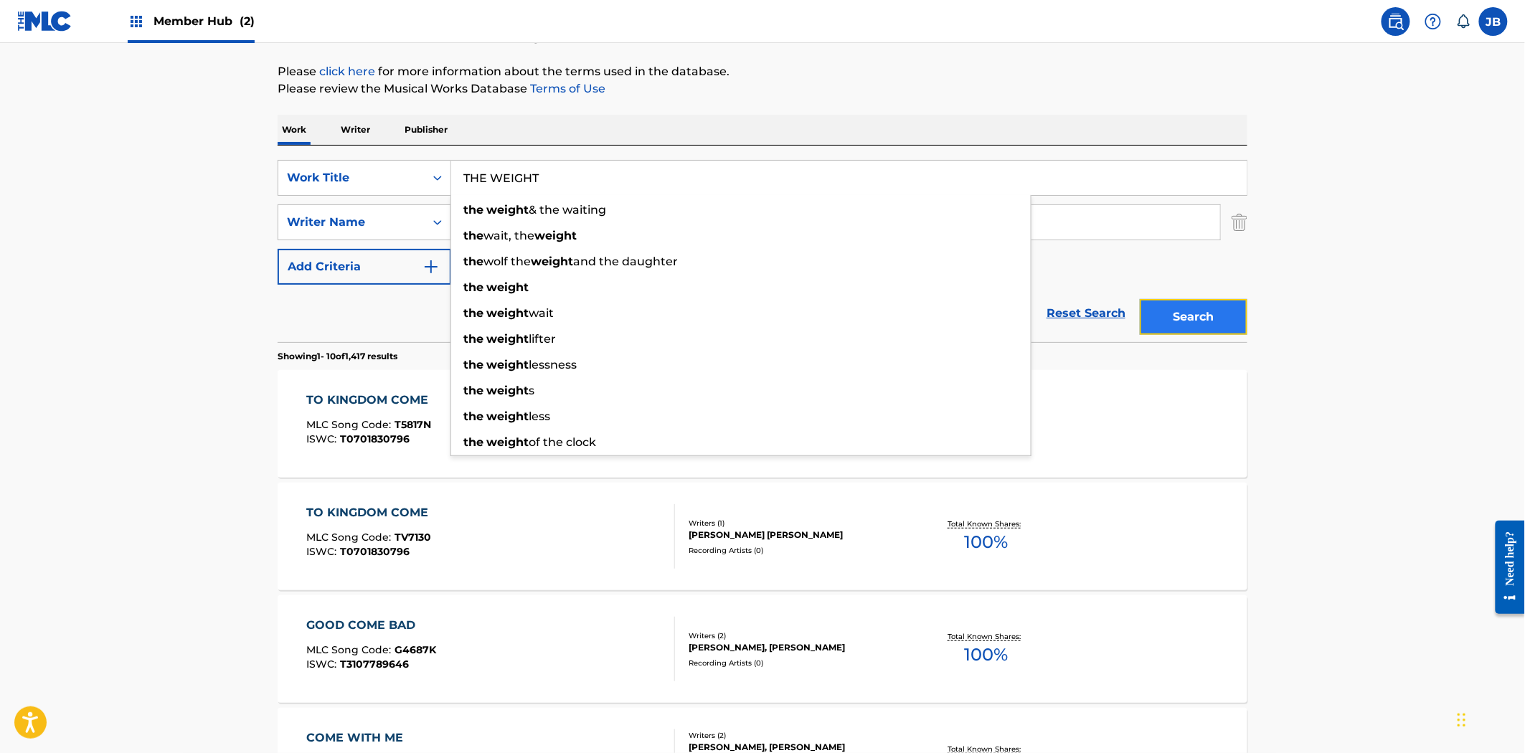
click at [1181, 305] on button "Search" at bounding box center [1194, 317] width 108 height 36
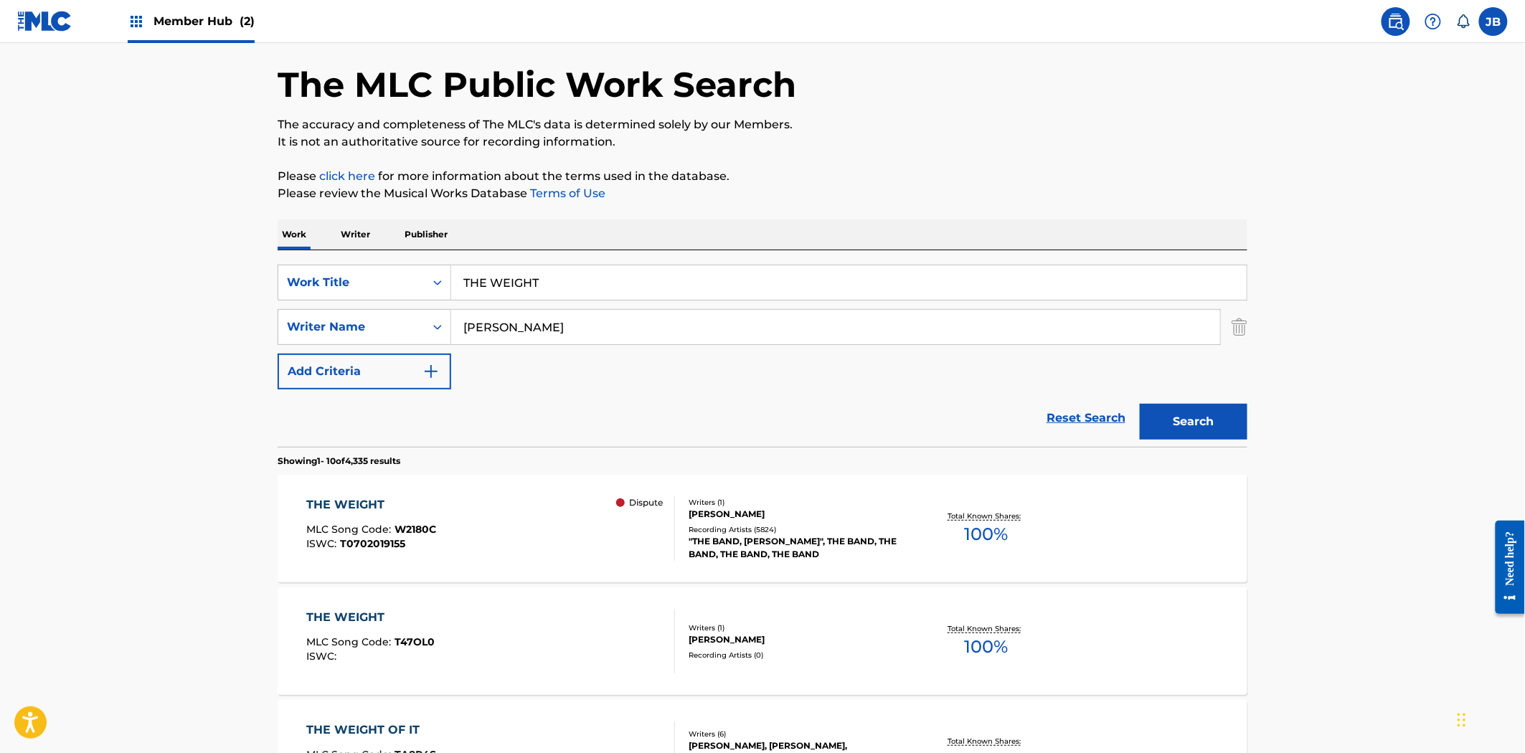
scroll to position [80, 0]
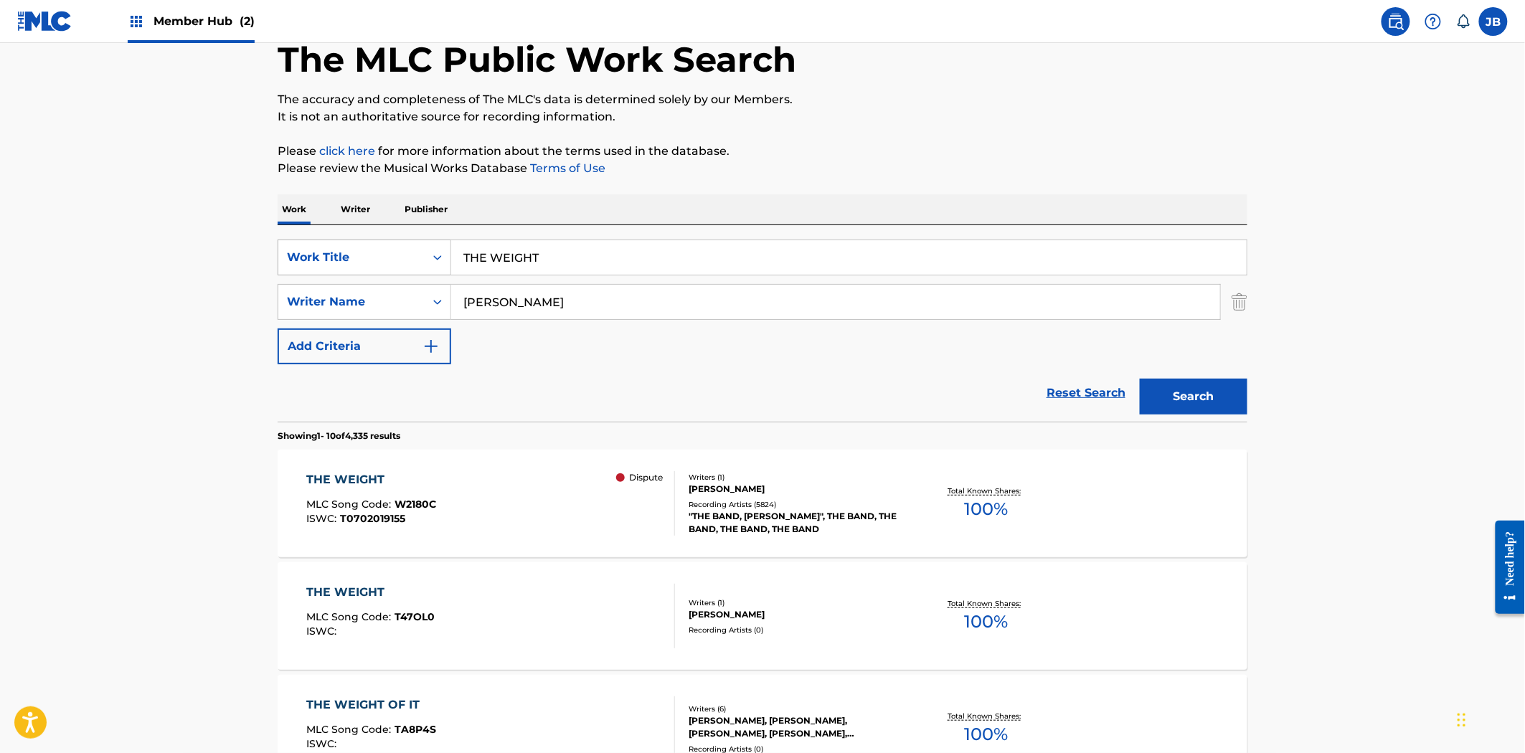
drag, startPoint x: 547, startPoint y: 252, endPoint x: 407, endPoint y: 242, distance: 140.2
click at [407, 242] on div "SearchWithCriteria591e7f33-8d9f-4b9e-837d-e34e01d930ba Work Title THE WEIGHT" at bounding box center [763, 258] width 970 height 36
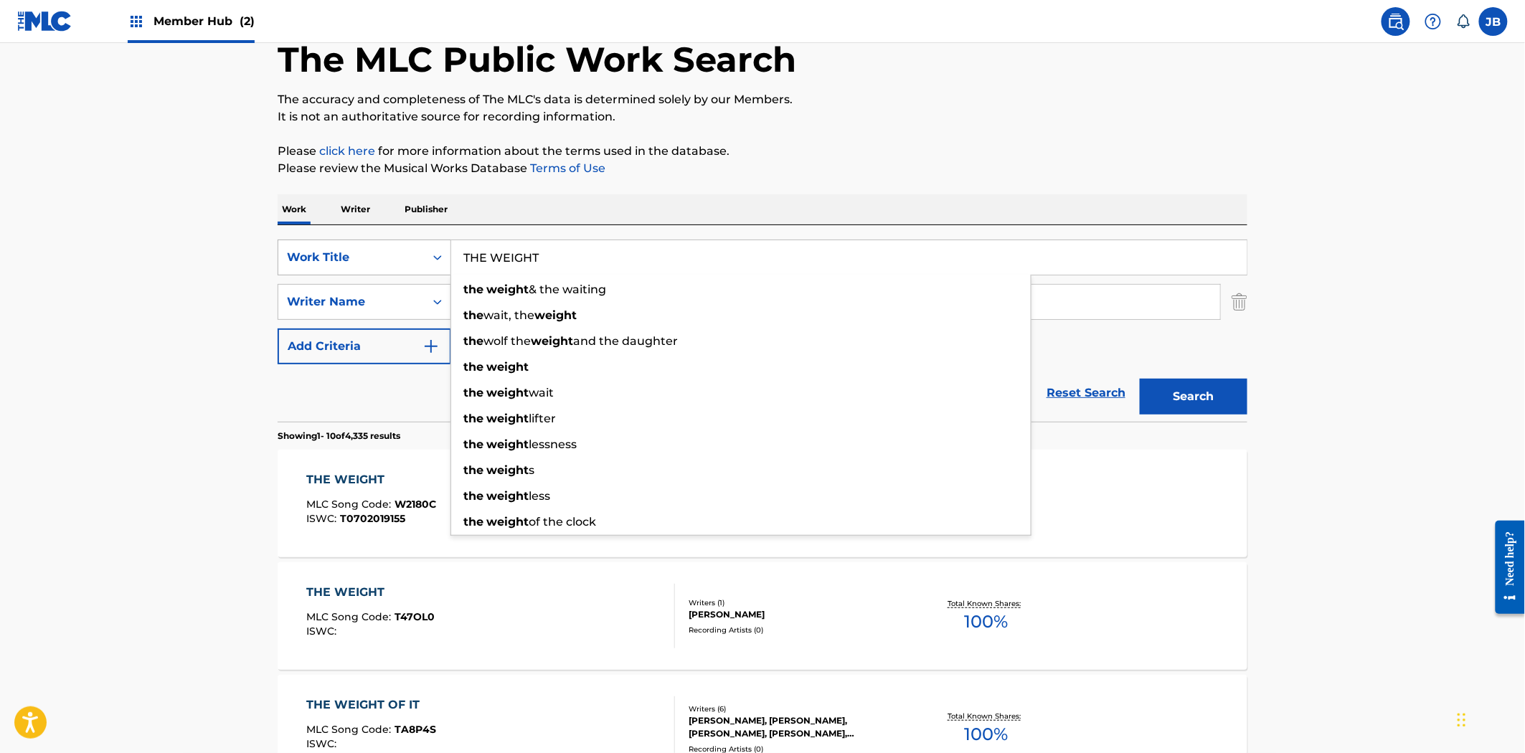
paste input "Don't Let Me Down"
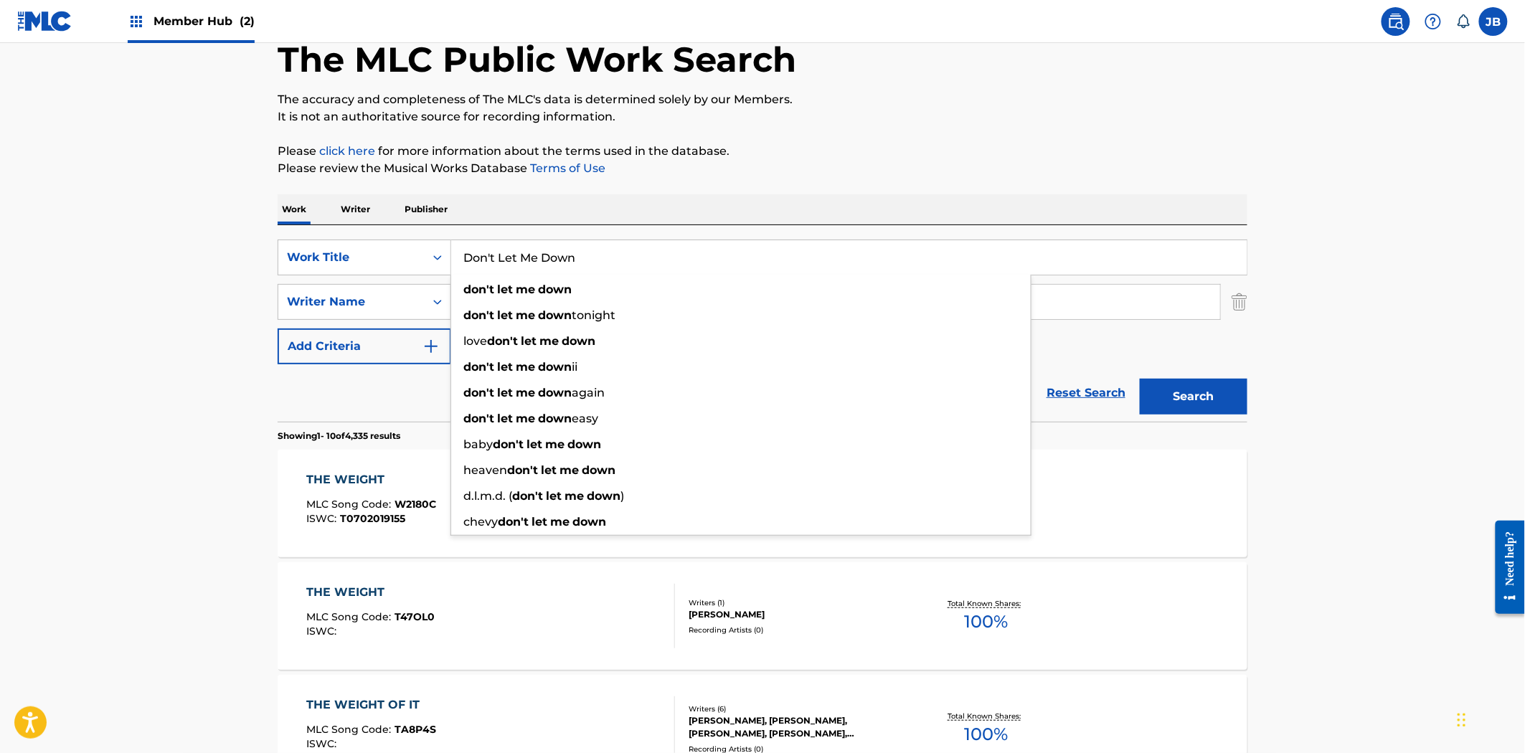
type input "Don't Let Me Down"
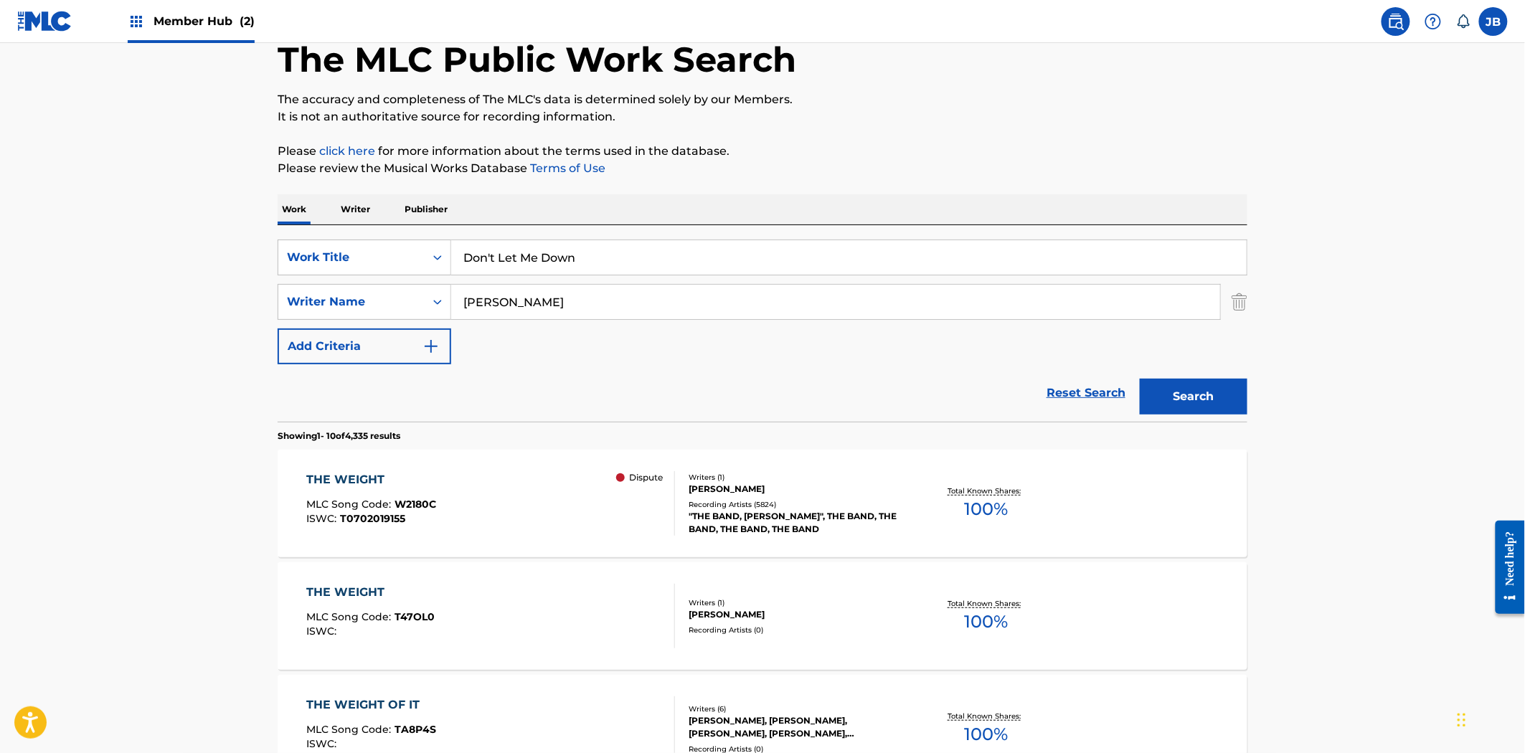
drag, startPoint x: 1013, startPoint y: 201, endPoint x: 615, endPoint y: 288, distance: 407.6
click at [1005, 204] on div "Work Writer Publisher" at bounding box center [763, 209] width 970 height 30
drag, startPoint x: 545, startPoint y: 302, endPoint x: 428, endPoint y: 281, distance: 118.8
click at [430, 283] on div "SearchWithCriteria591e7f33-8d9f-4b9e-837d-e34e01d930ba Work Title Don't Let Me …" at bounding box center [763, 302] width 970 height 125
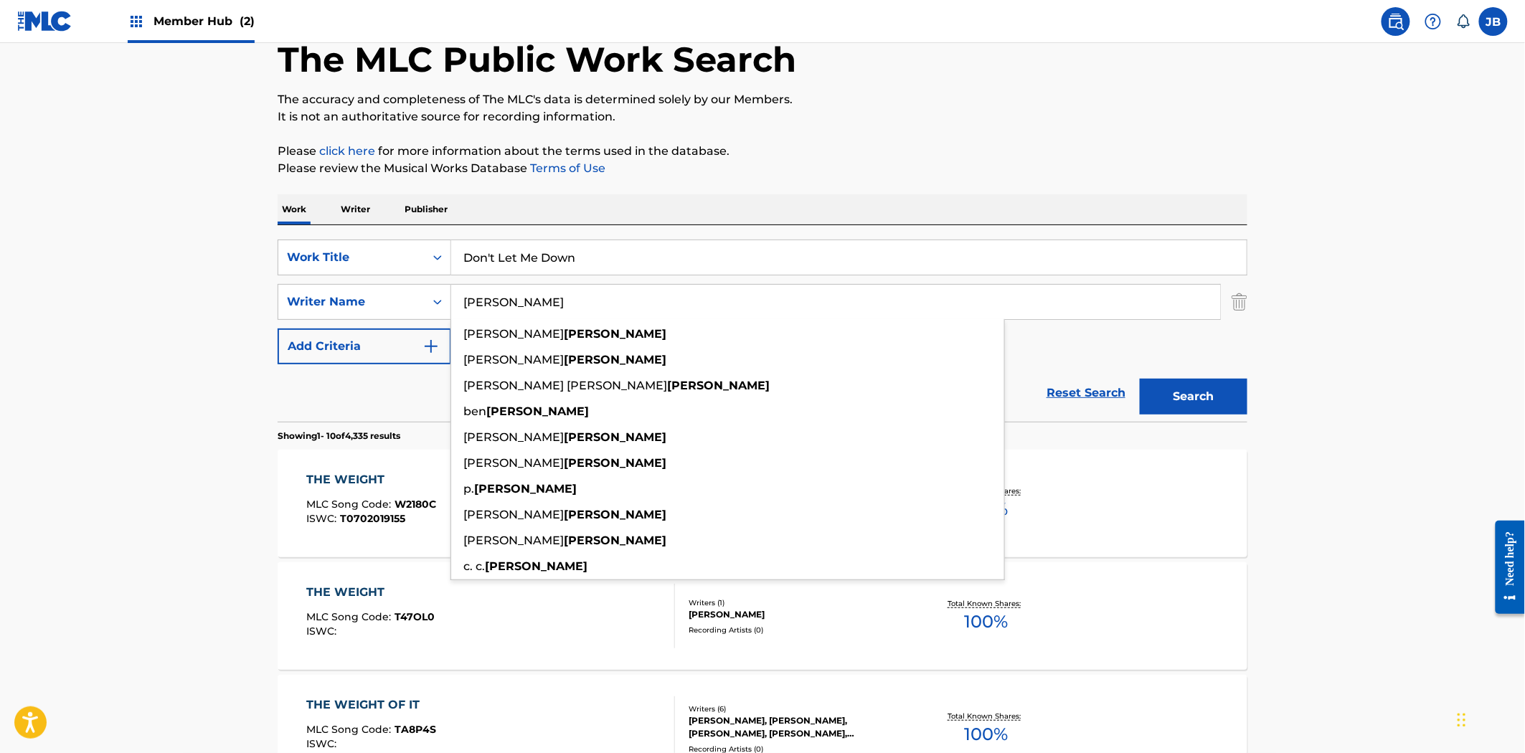
type input "[PERSON_NAME]"
click at [1140, 379] on button "Search" at bounding box center [1194, 397] width 108 height 36
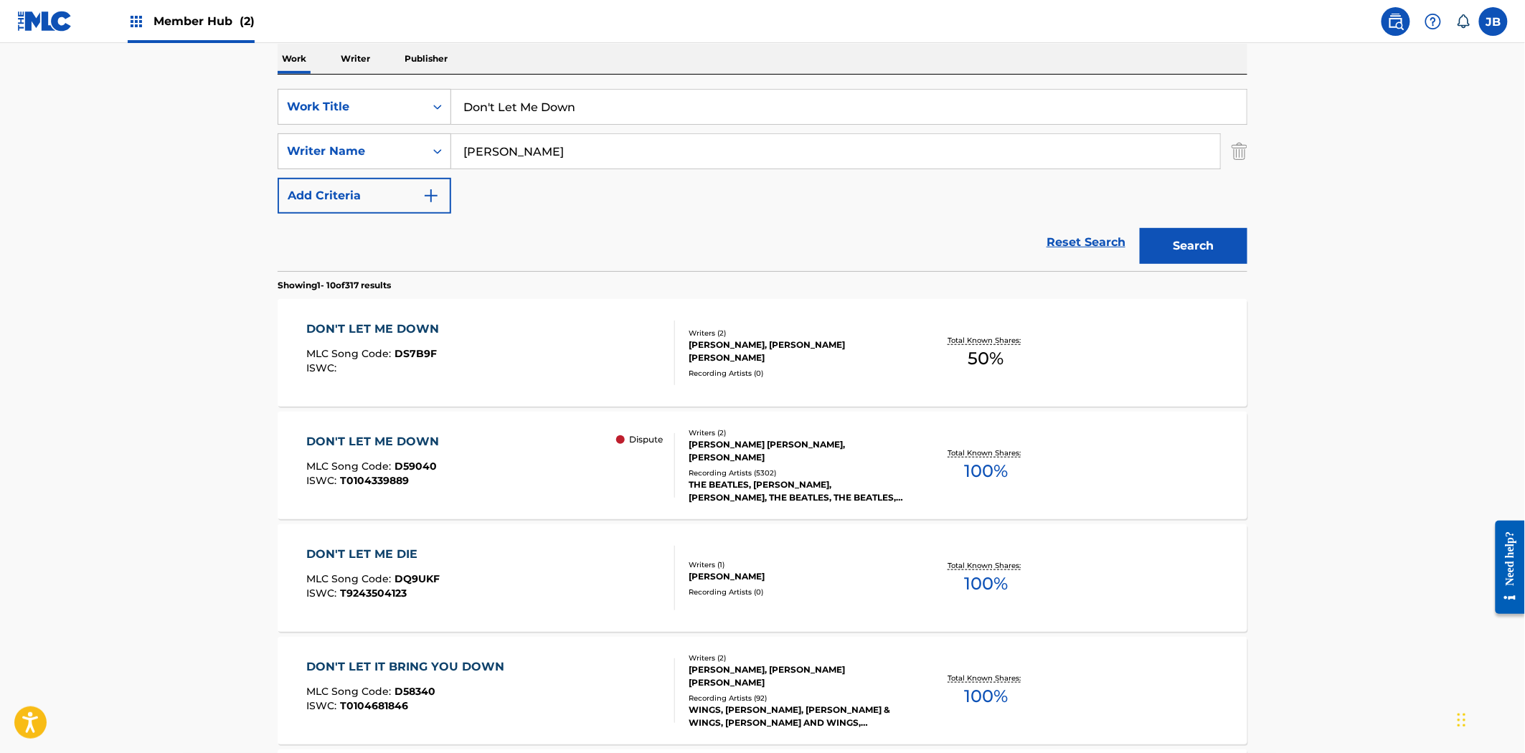
scroll to position [239, 0]
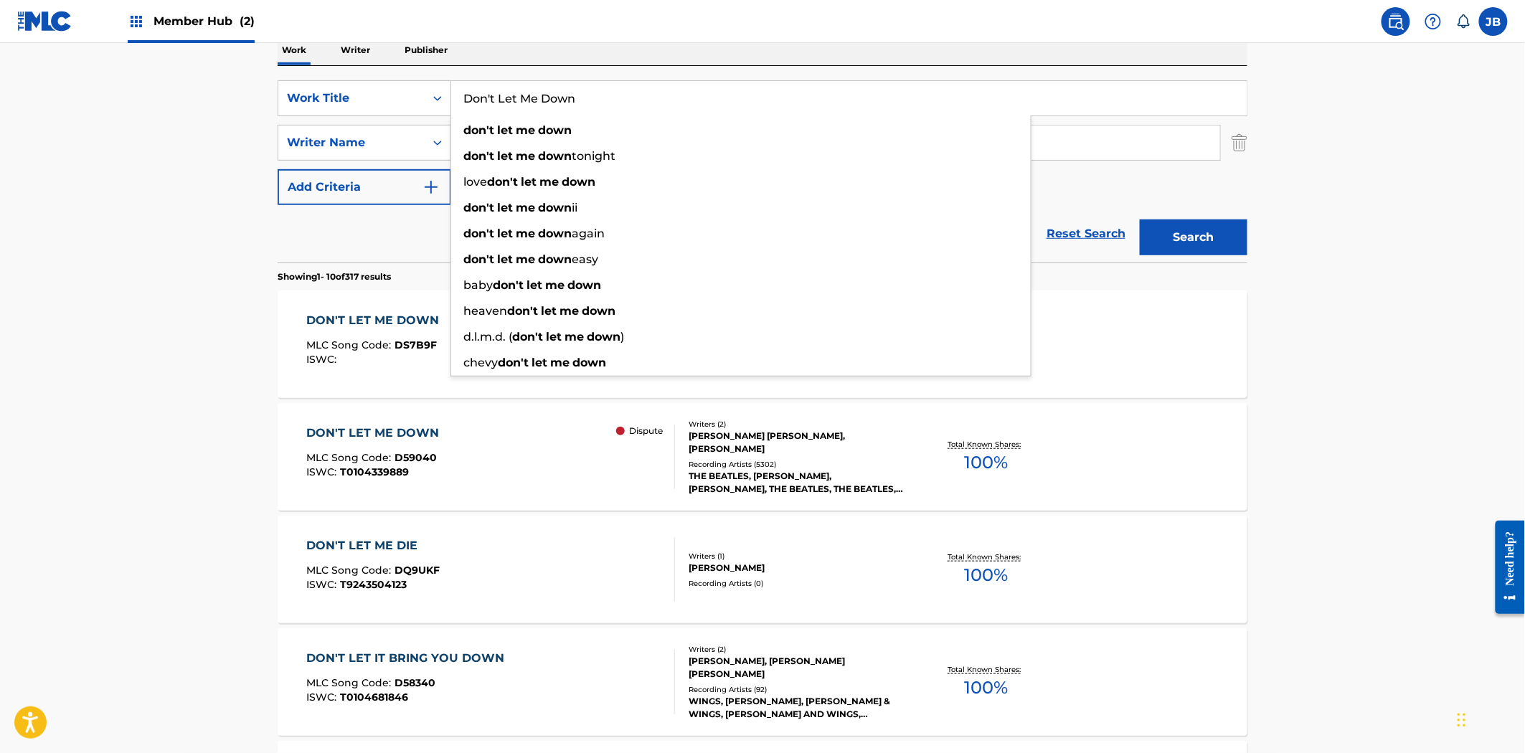
drag, startPoint x: 620, startPoint y: 92, endPoint x: 409, endPoint y: 63, distance: 213.5
click at [412, 63] on div "Work Writer Publisher SearchWithCriteria591e7f33-8d9f-4b9e-837d-e34e01d930ba Wo…" at bounding box center [763, 760] width 970 height 1450
paste input "Orange Kisses From Kaza"
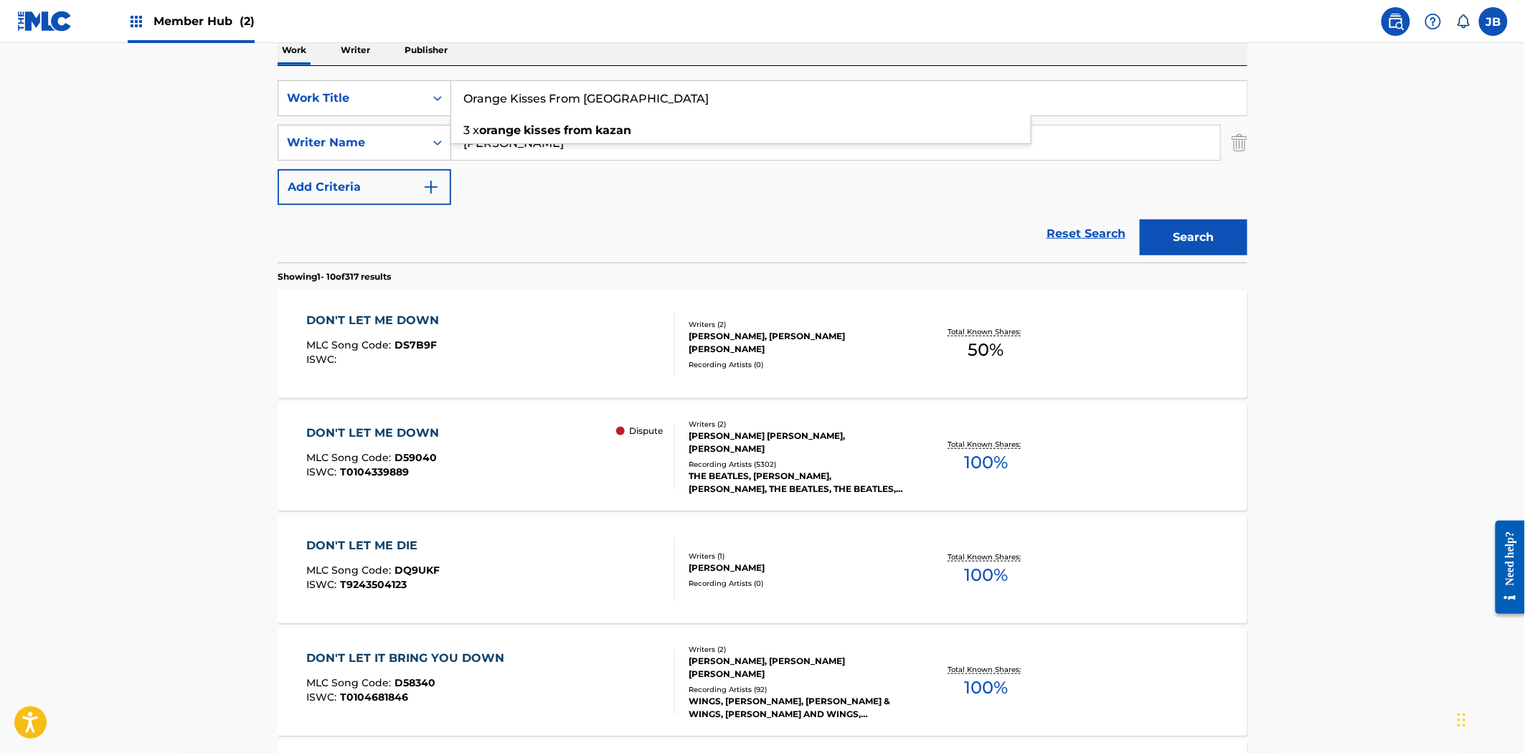
type input "Orange Kisses From [GEOGRAPHIC_DATA]"
click at [800, 209] on div "Reset Search Search" at bounding box center [763, 233] width 970 height 57
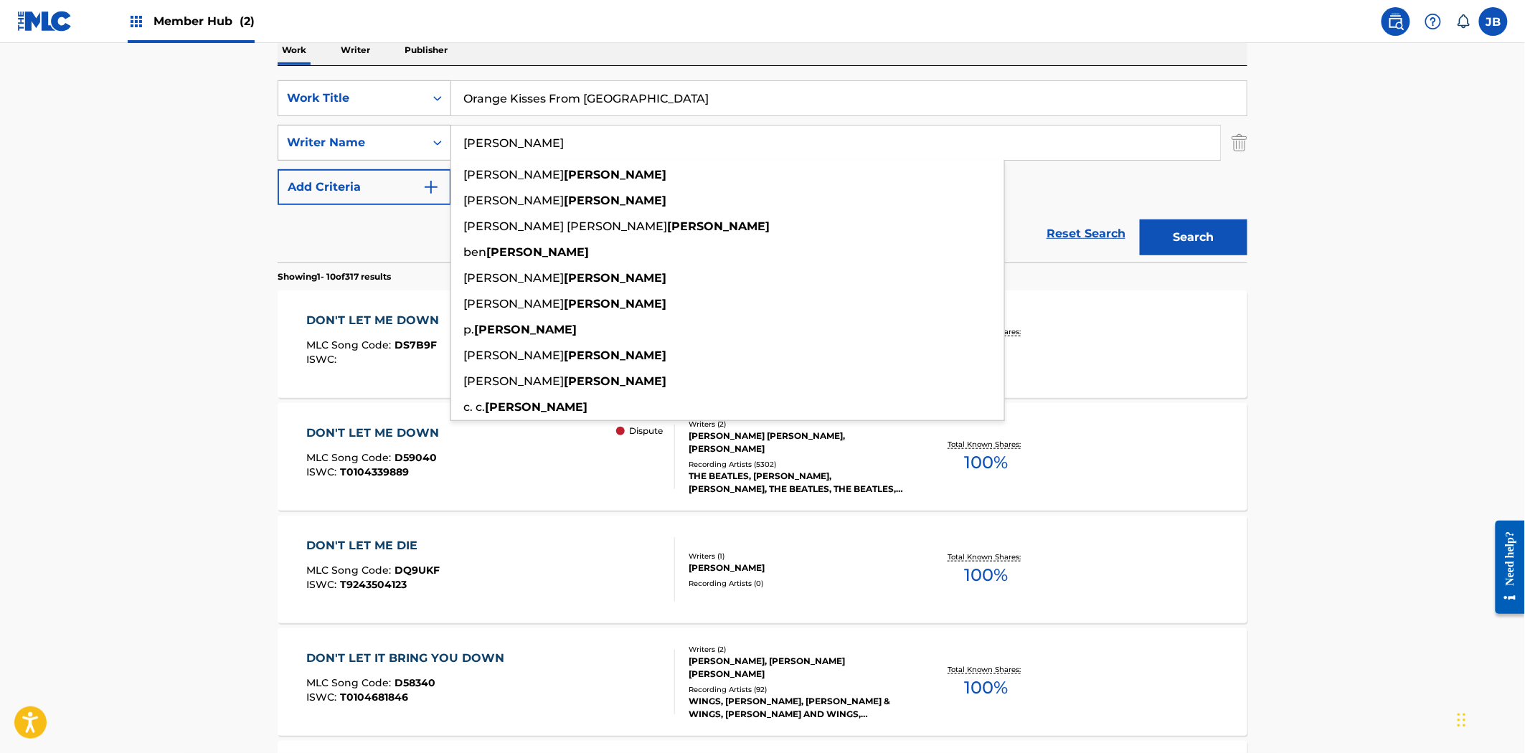
drag, startPoint x: 435, startPoint y: 139, endPoint x: 393, endPoint y: 133, distance: 42.1
click at [393, 133] on div "SearchWithCriteriaf2a48a9c-2c17-47fb-9602-bac200eb79aa Writer Name [PERSON_NAME…" at bounding box center [763, 143] width 970 height 36
click at [1140, 219] on button "Search" at bounding box center [1194, 237] width 108 height 36
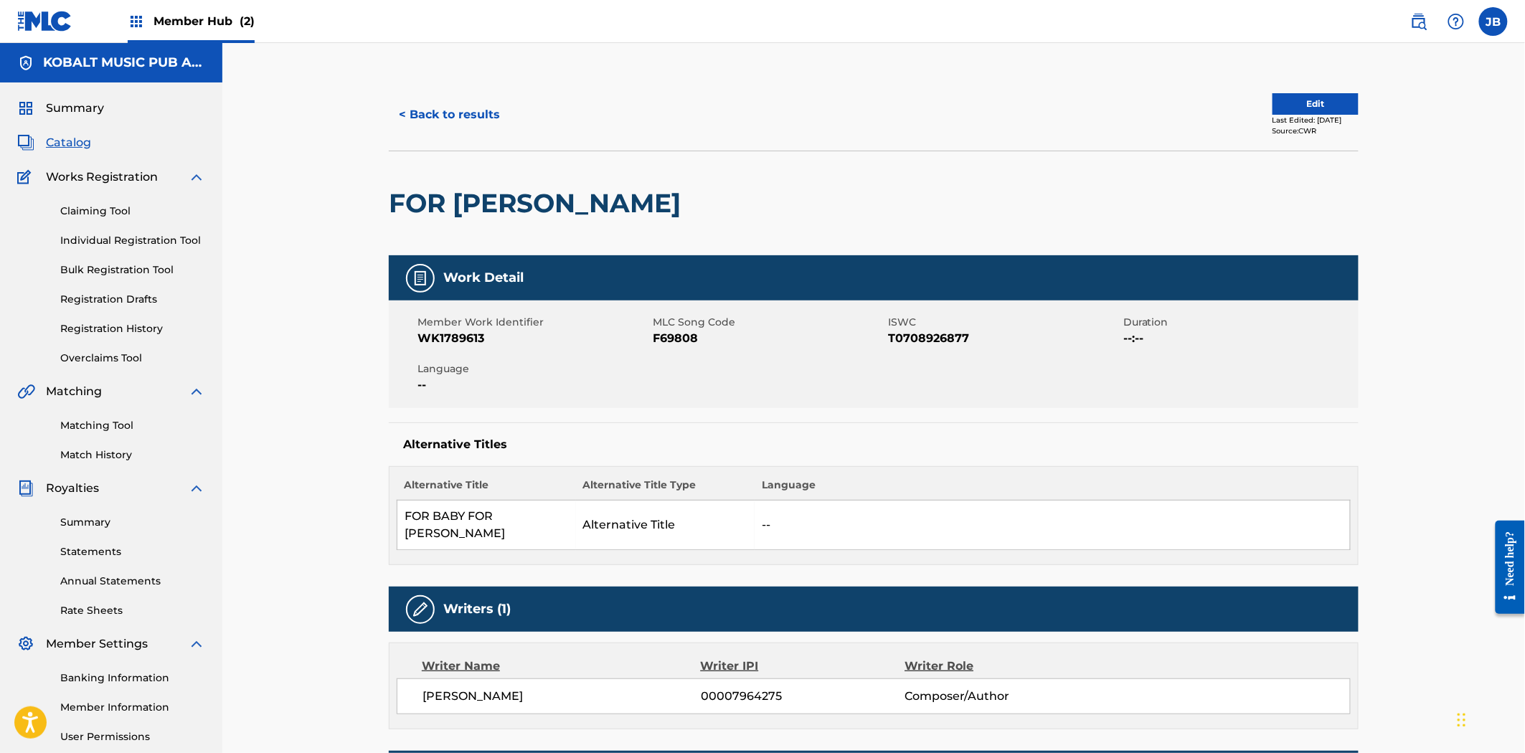
click at [44, 131] on div "Summary Catalog Works Registration Claiming Tool Individual Registration Tool B…" at bounding box center [111, 451] width 222 height 738
click at [61, 141] on span "Catalog" at bounding box center [68, 142] width 45 height 17
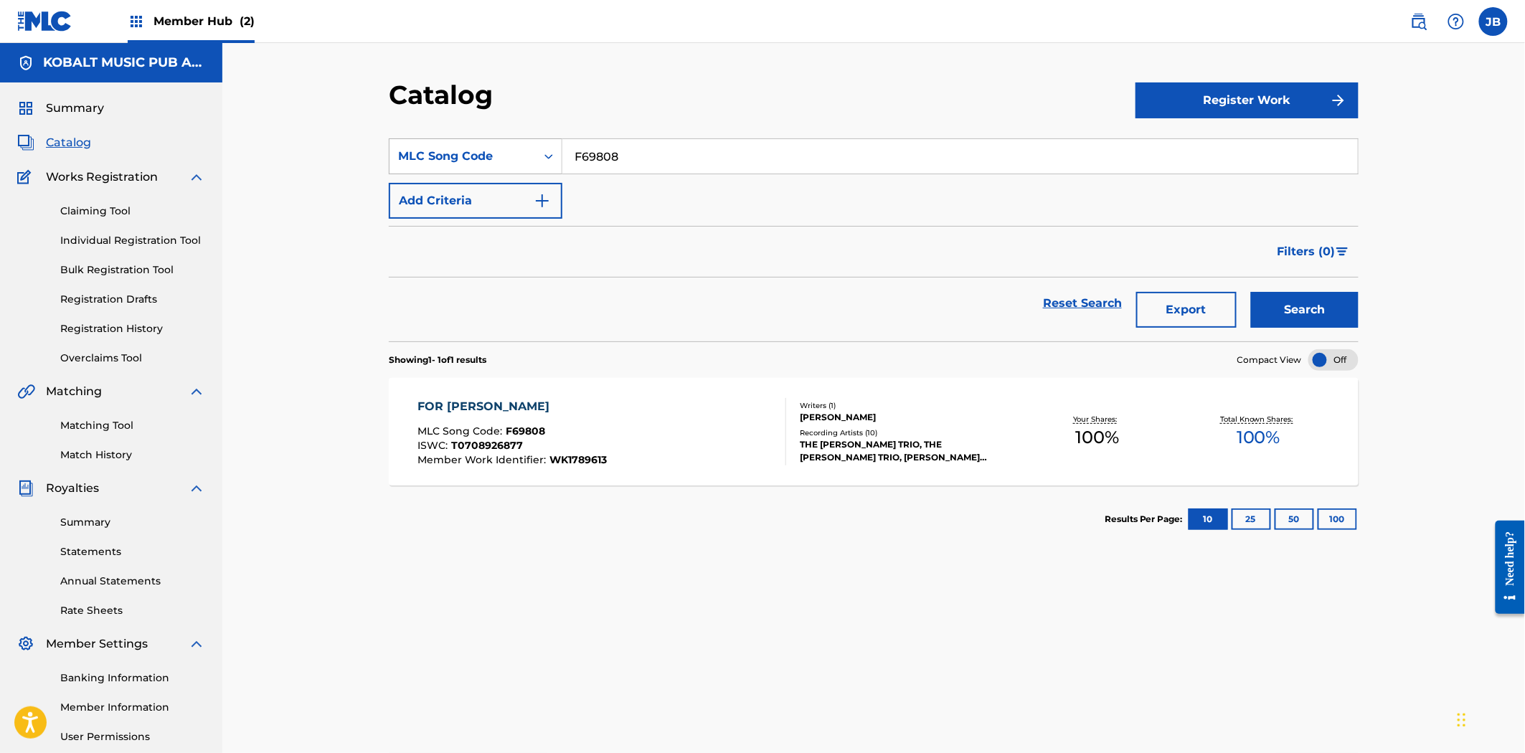
drag, startPoint x: 633, startPoint y: 167, endPoint x: 476, endPoint y: 154, distance: 156.9
click at [476, 154] on div "SearchWithCriteria780e4678-430b-4d11-bc40-e2d8d437a6fc MLC Song Code F69808" at bounding box center [874, 156] width 970 height 36
paste input "CK85L4"
type input "CK85L4"
click at [1293, 301] on button "Search" at bounding box center [1305, 310] width 108 height 36
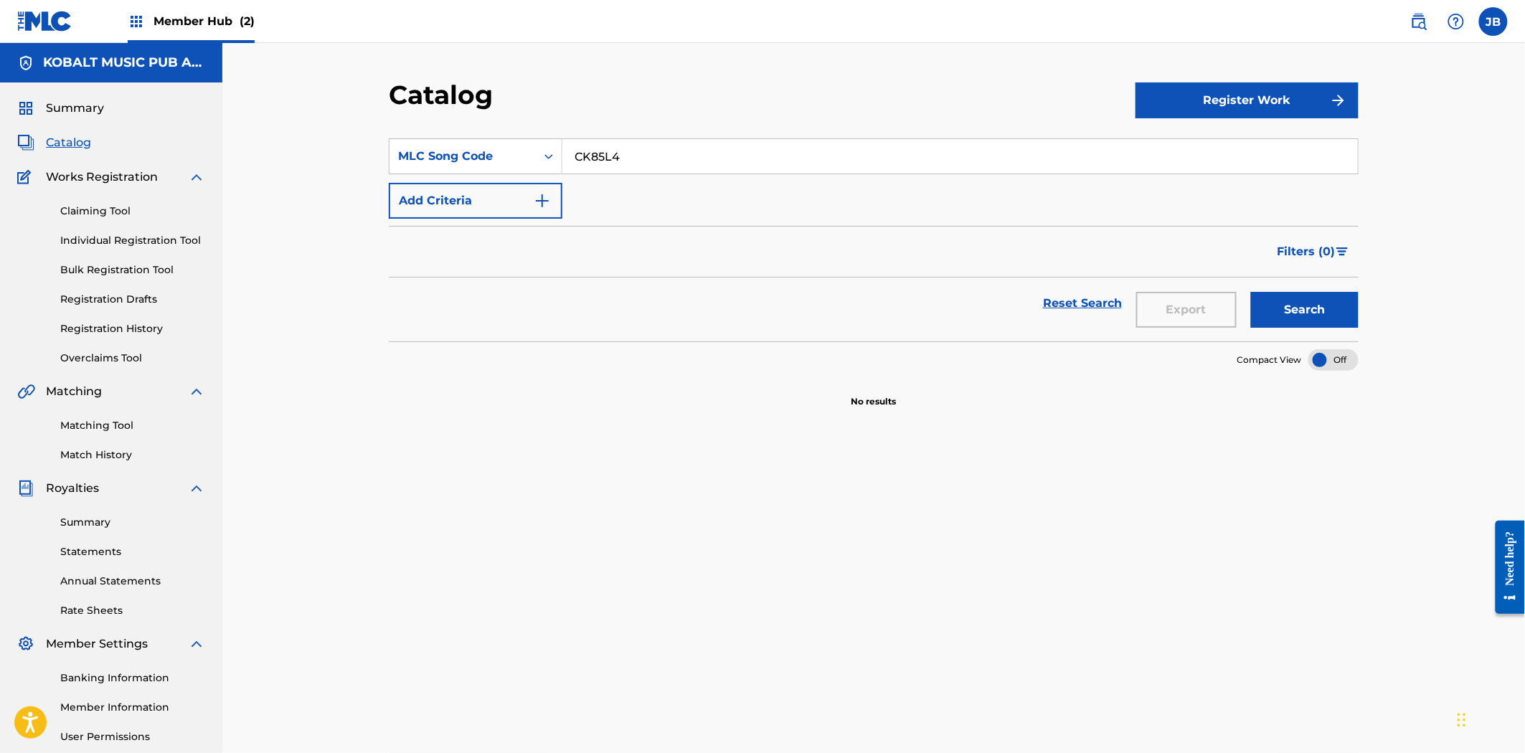
click at [628, 146] on input "CK85L4" at bounding box center [959, 156] width 795 height 34
click at [686, 158] on input "CK85L4" at bounding box center [959, 156] width 795 height 34
drag, startPoint x: 676, startPoint y: 152, endPoint x: 434, endPoint y: 151, distance: 242.4
click at [434, 151] on div "SearchWithCriteria780e4678-430b-4d11-bc40-e2d8d437a6fc MLC Song Code CK85L4" at bounding box center [874, 156] width 970 height 36
click at [526, 161] on div "MLC Song Code" at bounding box center [462, 156] width 129 height 17
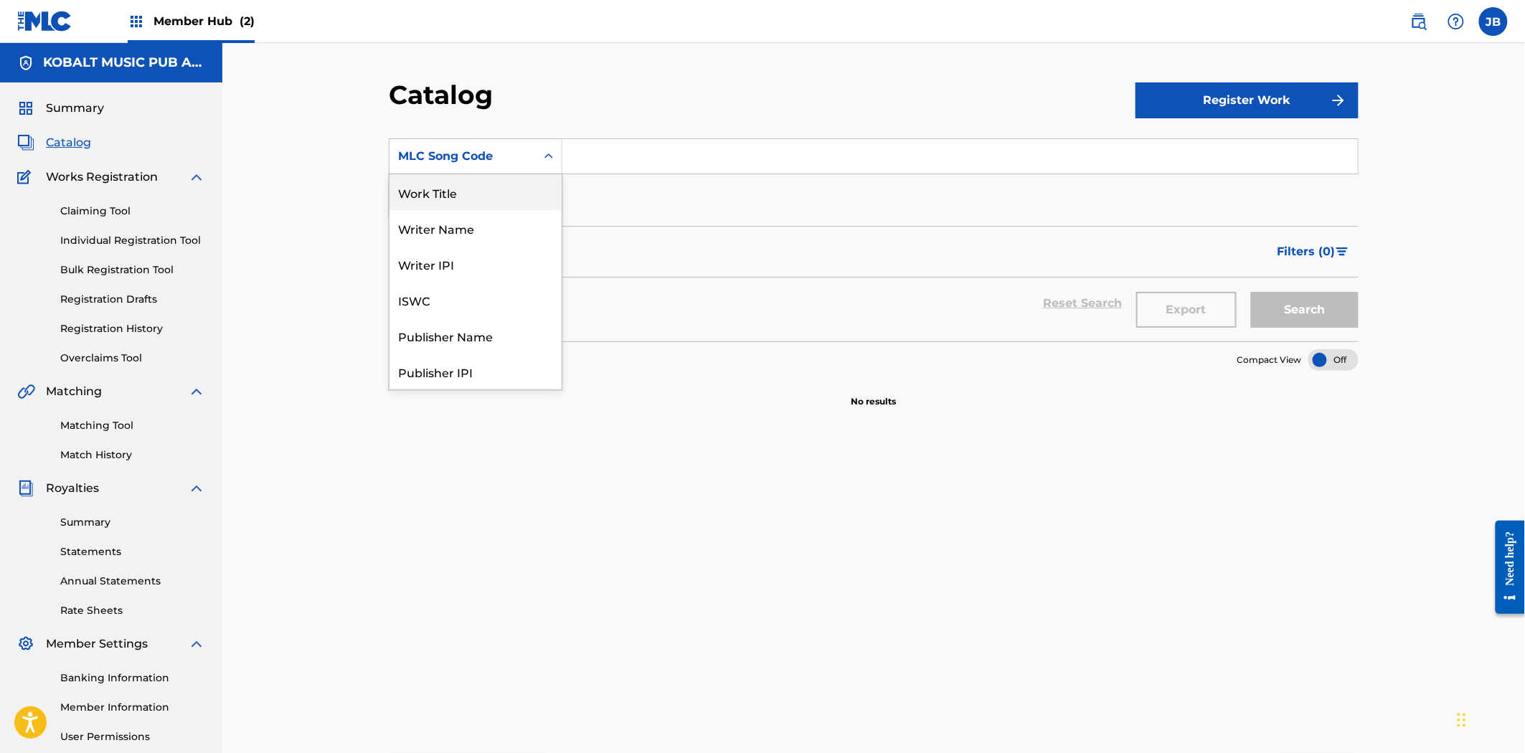
click at [512, 194] on div "Work Title" at bounding box center [475, 192] width 172 height 36
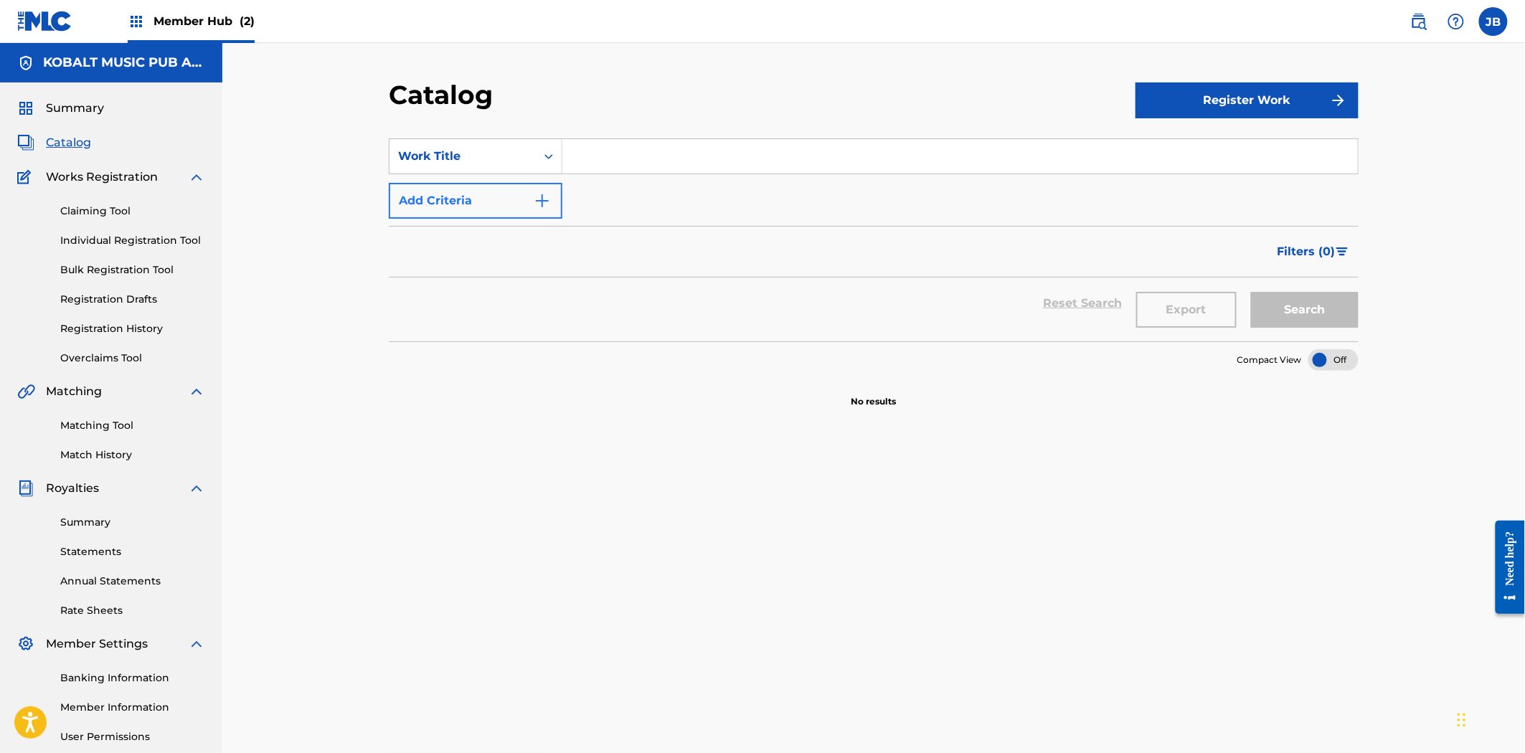
click at [686, 151] on input "Search Form" at bounding box center [959, 156] width 795 height 34
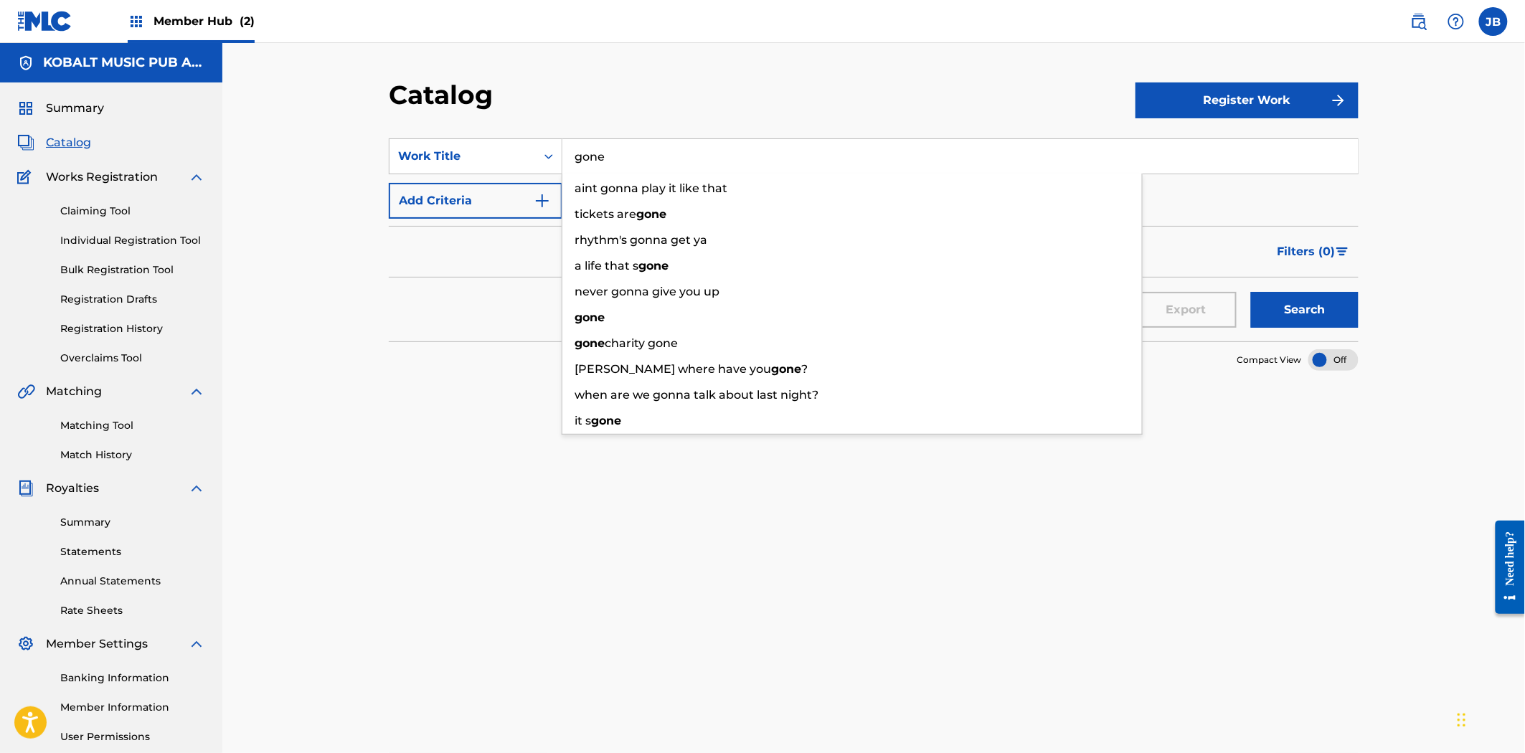
type input "gone"
click at [1251, 292] on button "Search" at bounding box center [1305, 310] width 108 height 36
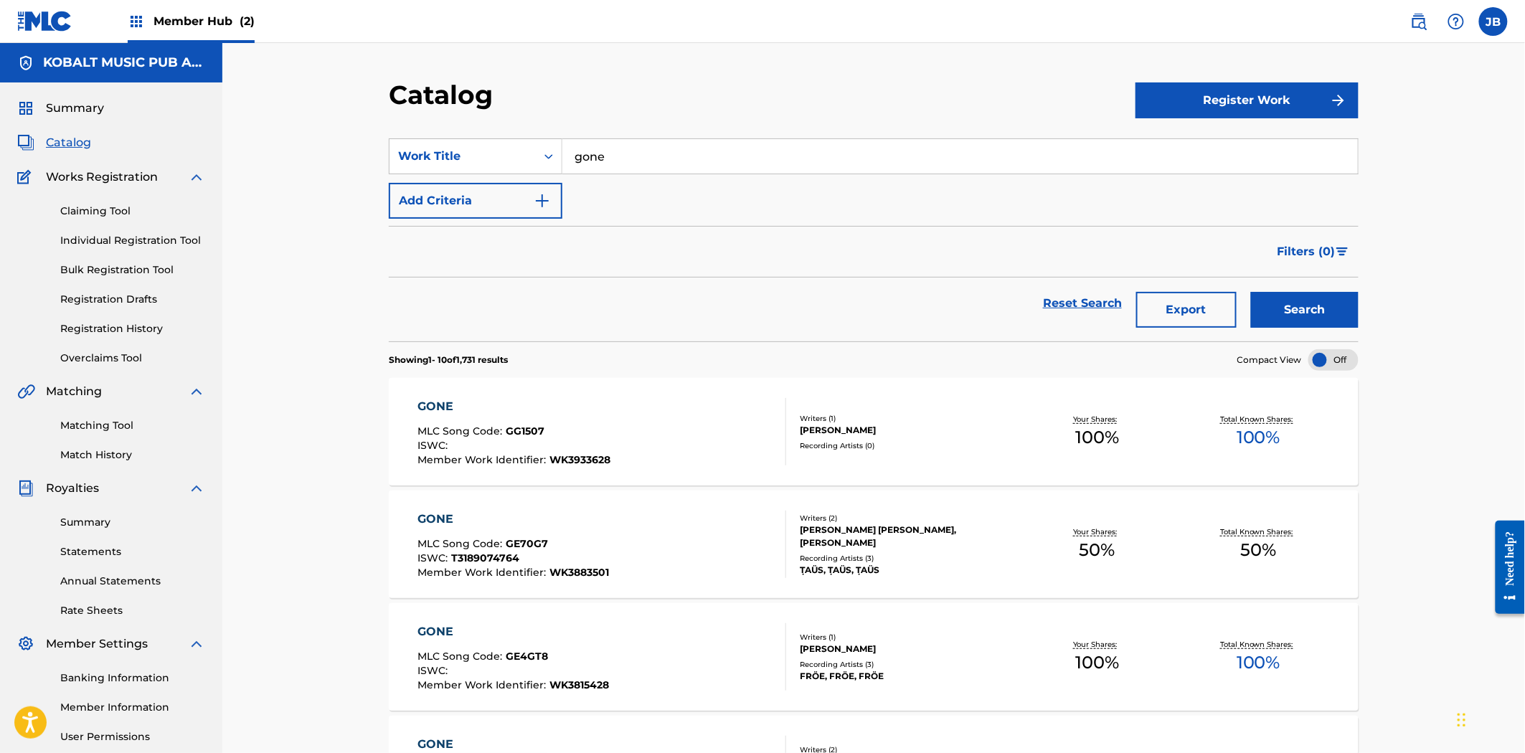
click at [471, 420] on div "GONE MLC Song Code : GG1507 ISWC : Member Work Identifier : WK3933628" at bounding box center [514, 431] width 193 height 67
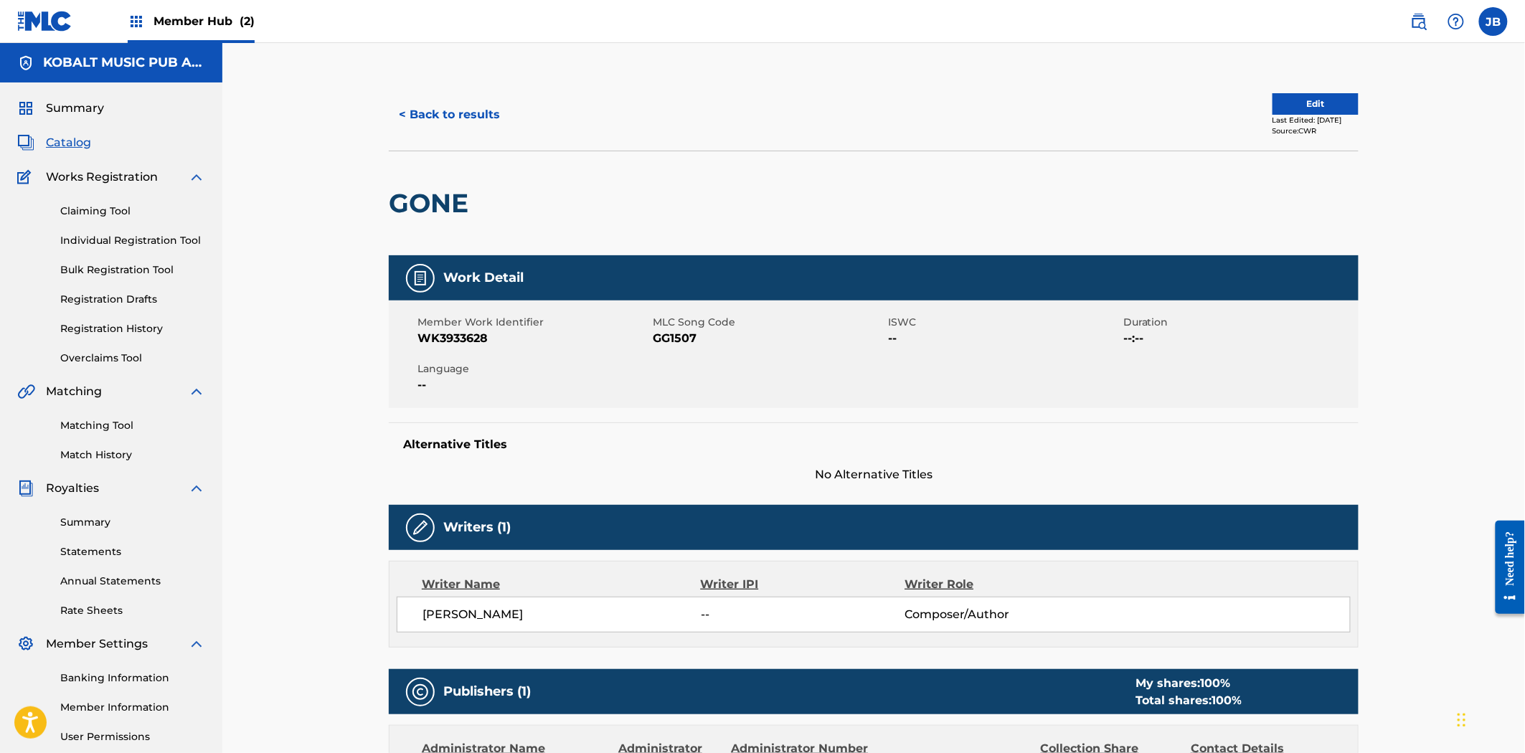
scroll to position [415, 0]
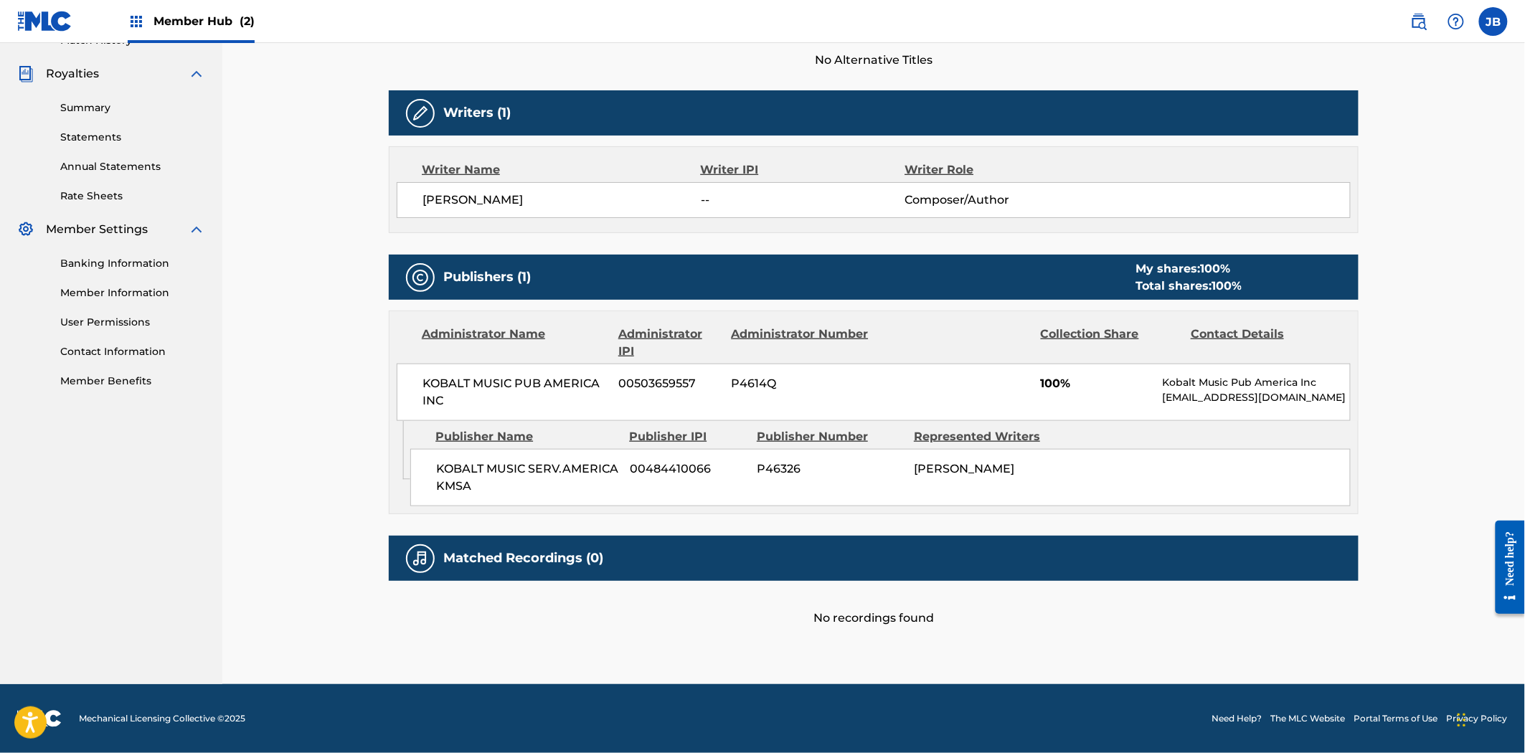
click at [768, 379] on span "P4614Q" at bounding box center [801, 383] width 139 height 17
copy span "P4614Q"
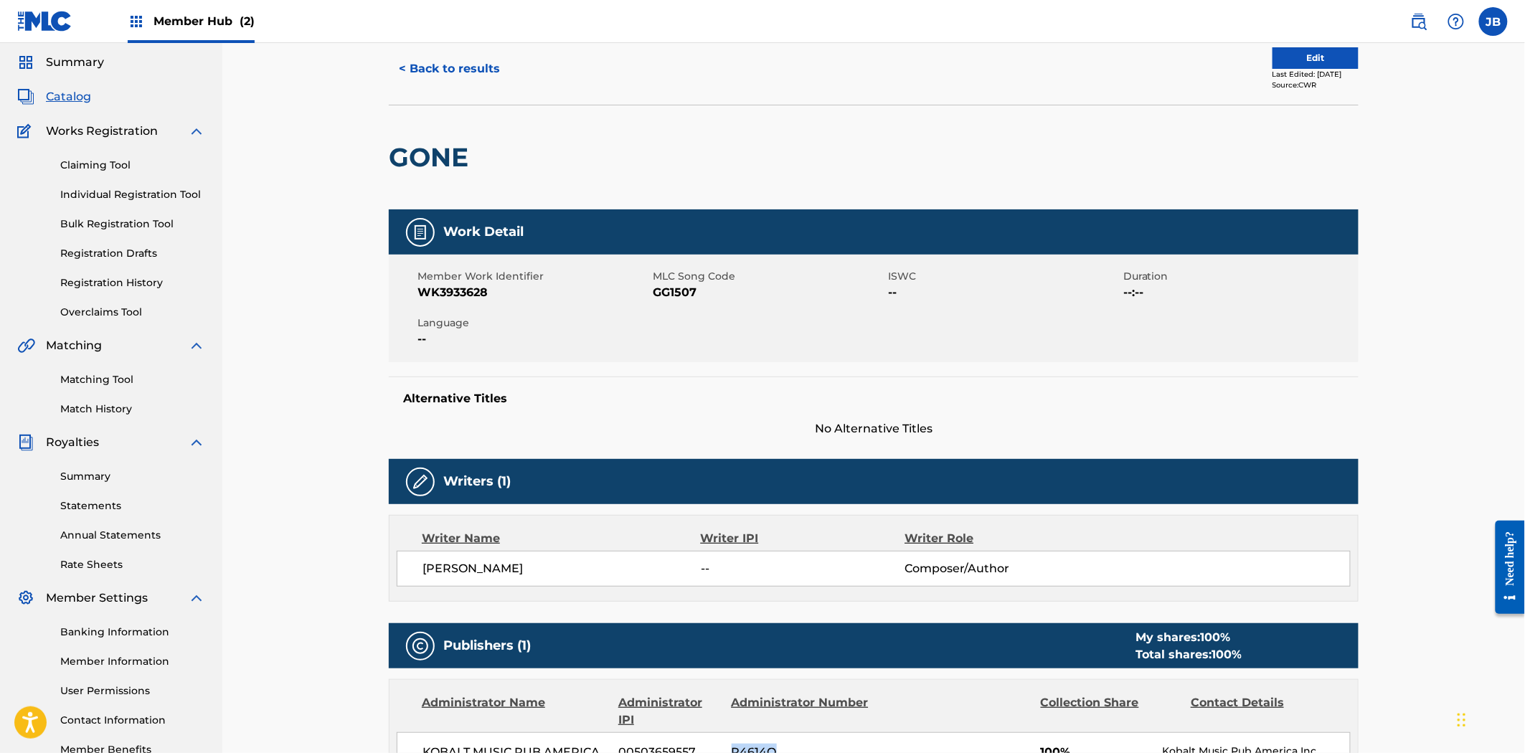
scroll to position [0, 0]
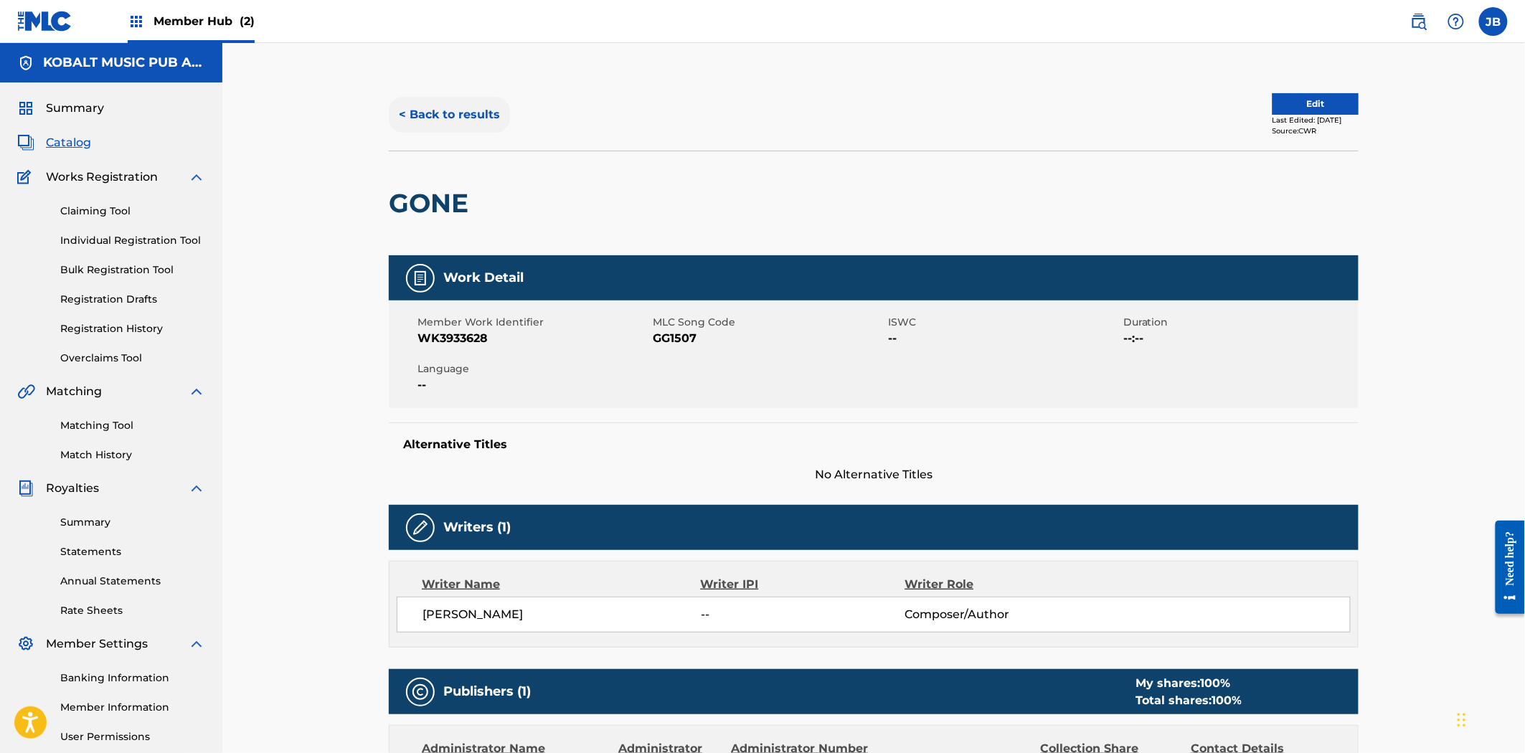
click at [445, 119] on button "< Back to results" at bounding box center [449, 115] width 121 height 36
